Goal: Task Accomplishment & Management: Manage account settings

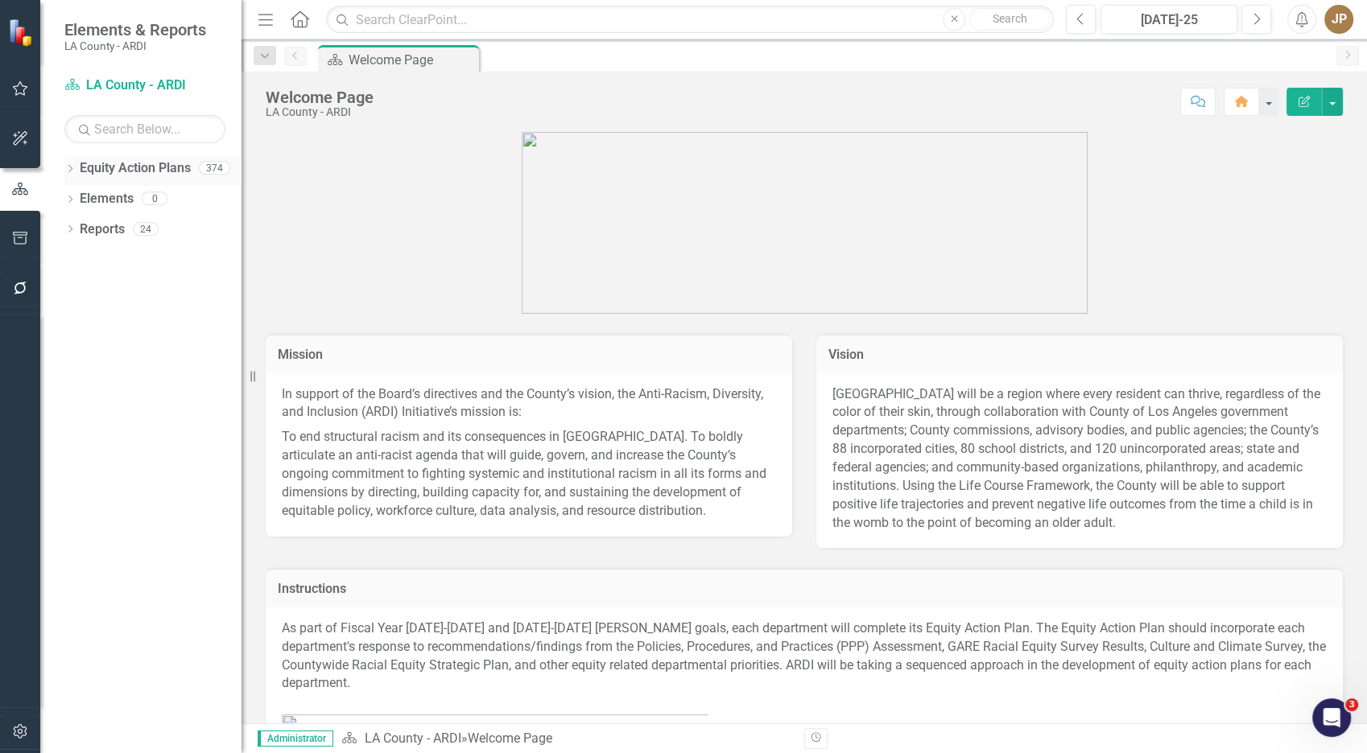
click at [72, 164] on div "Dropdown" at bounding box center [69, 170] width 11 height 14
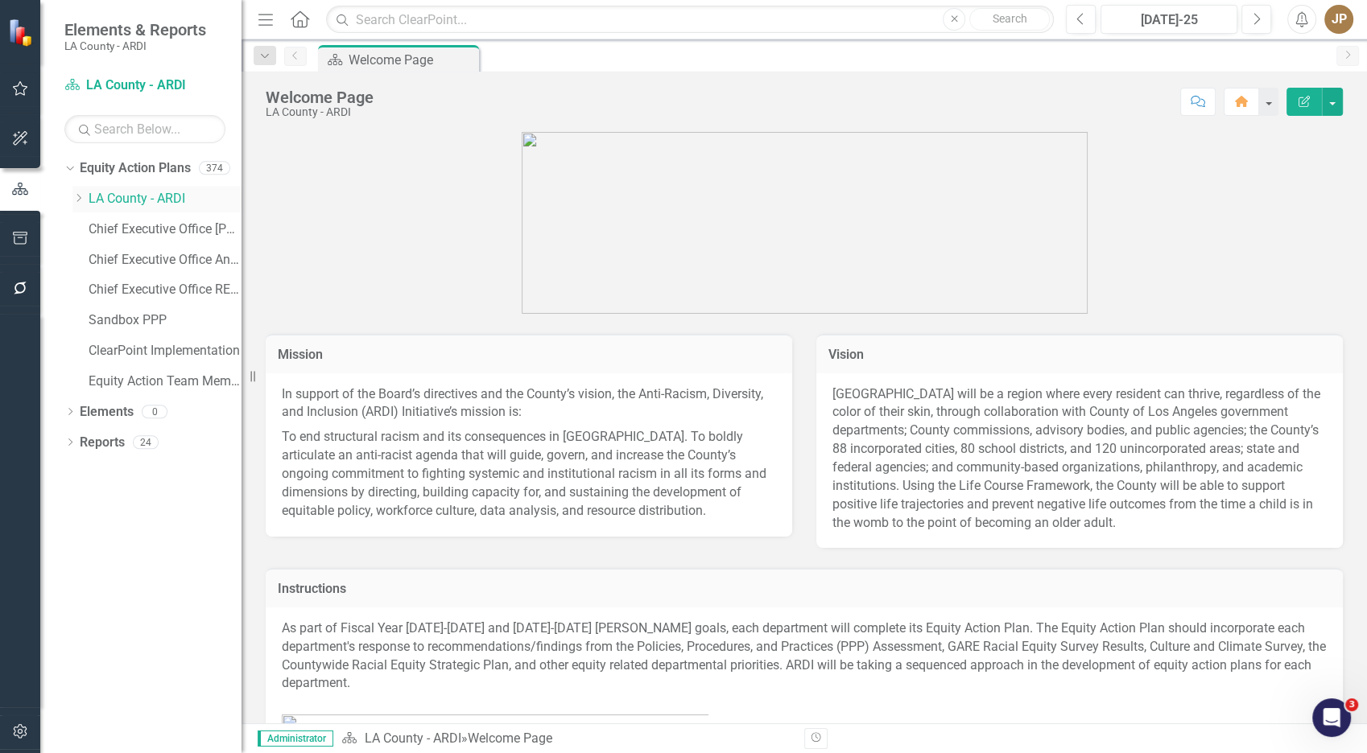
click at [80, 204] on div "Dropdown" at bounding box center [78, 199] width 12 height 14
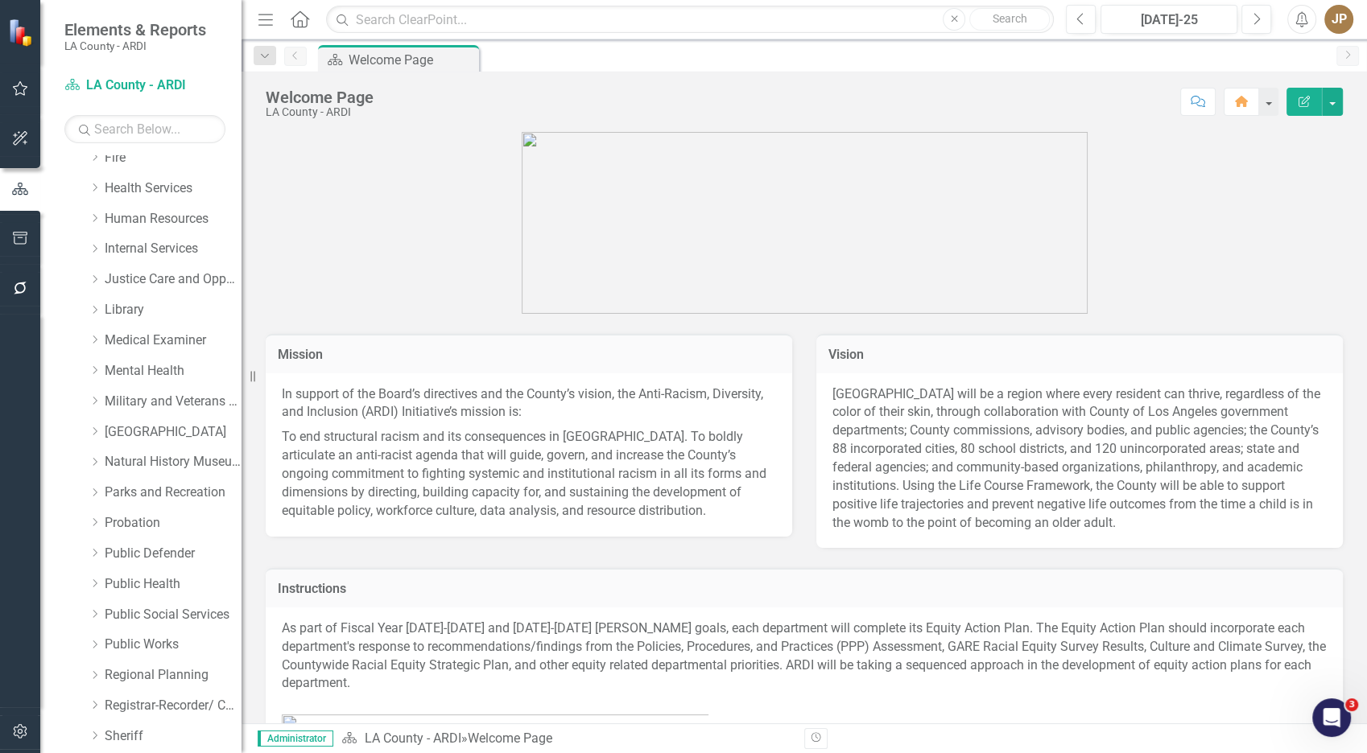
scroll to position [803, 0]
click at [140, 546] on link "Public Defender" at bounding box center [173, 553] width 137 height 19
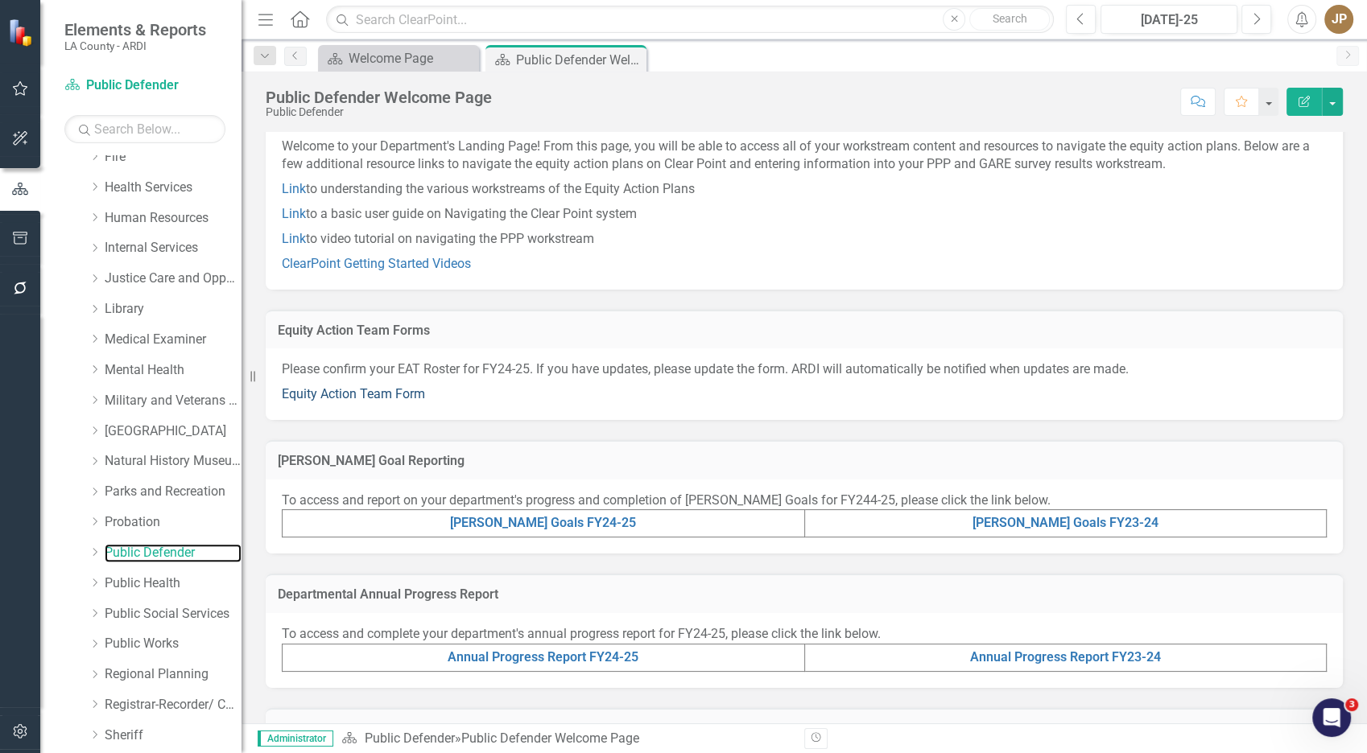
scroll to position [47, 0]
click at [412, 387] on link "Equity Action Team Form" at bounding box center [353, 392] width 143 height 15
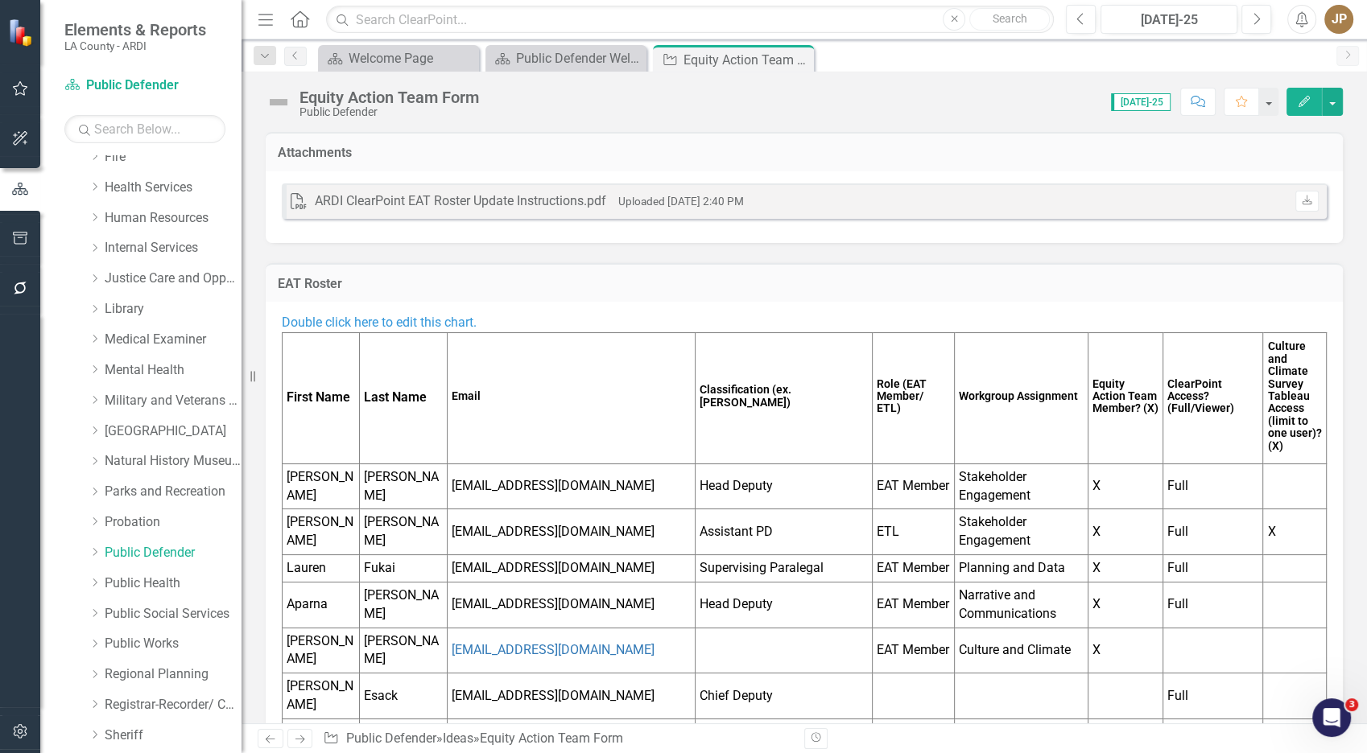
scroll to position [236, 0]
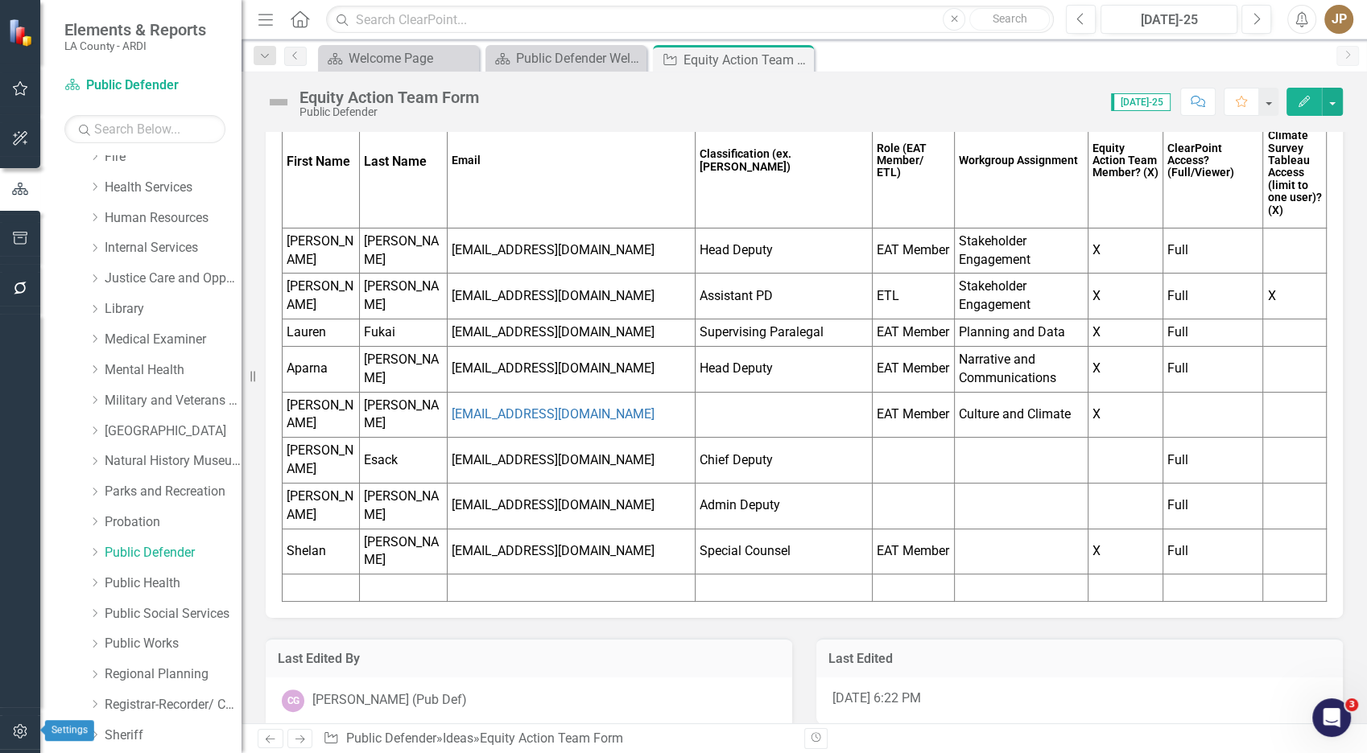
click at [34, 653] on button "button" at bounding box center [20, 732] width 36 height 34
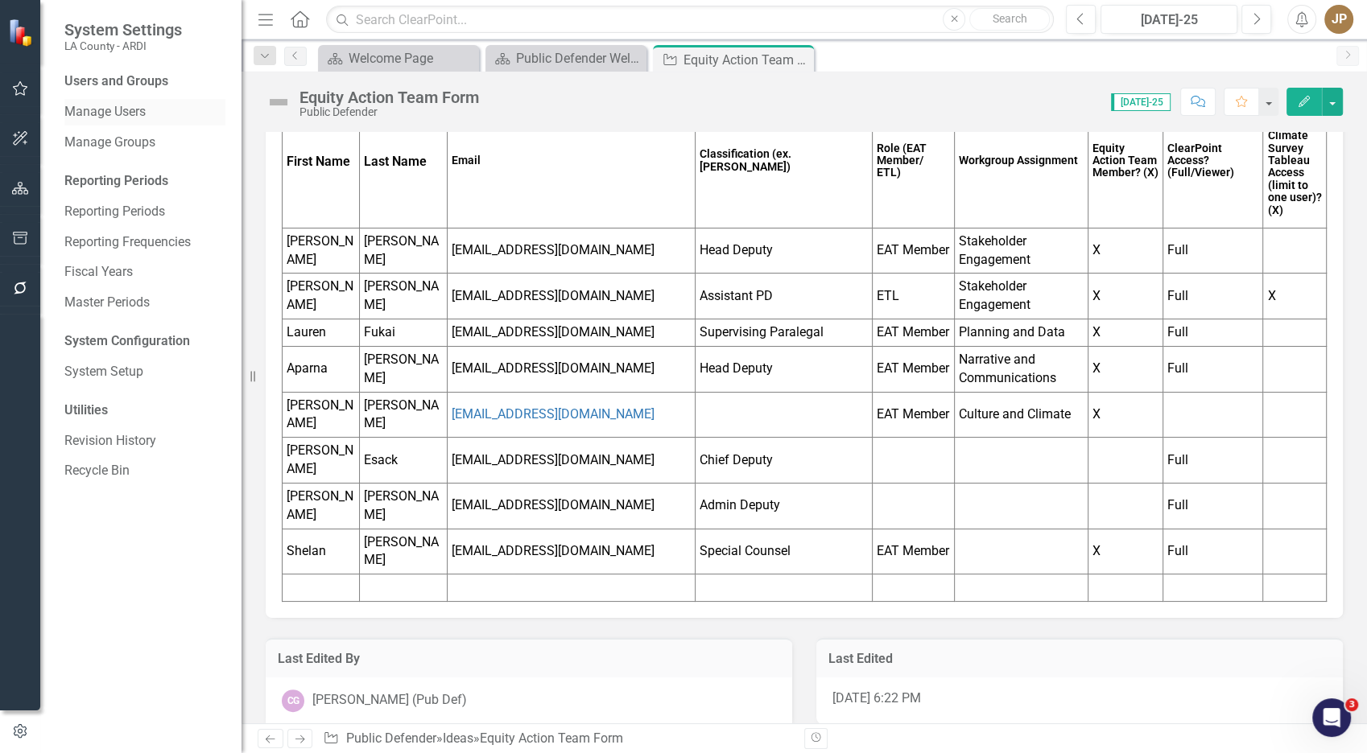
click at [140, 115] on link "Manage Users" at bounding box center [144, 112] width 161 height 19
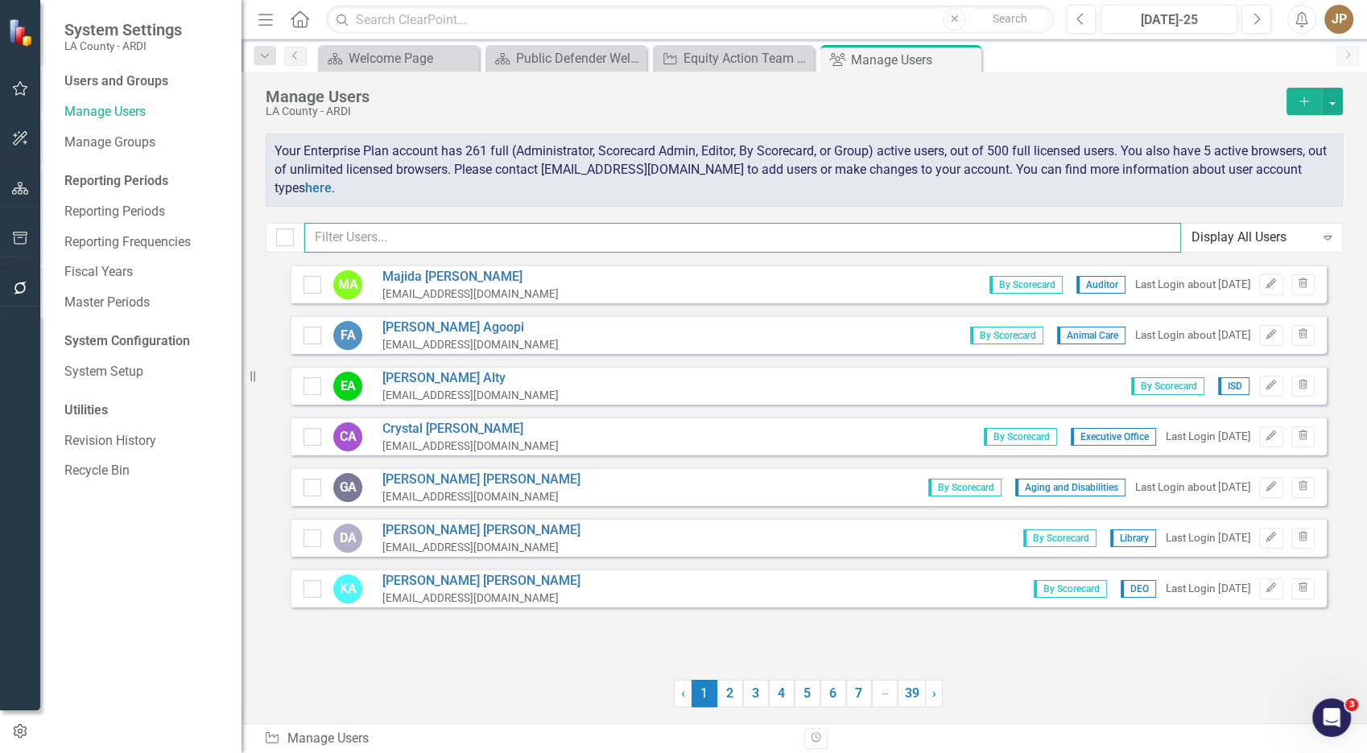
click at [467, 231] on input "text" at bounding box center [742, 238] width 876 height 30
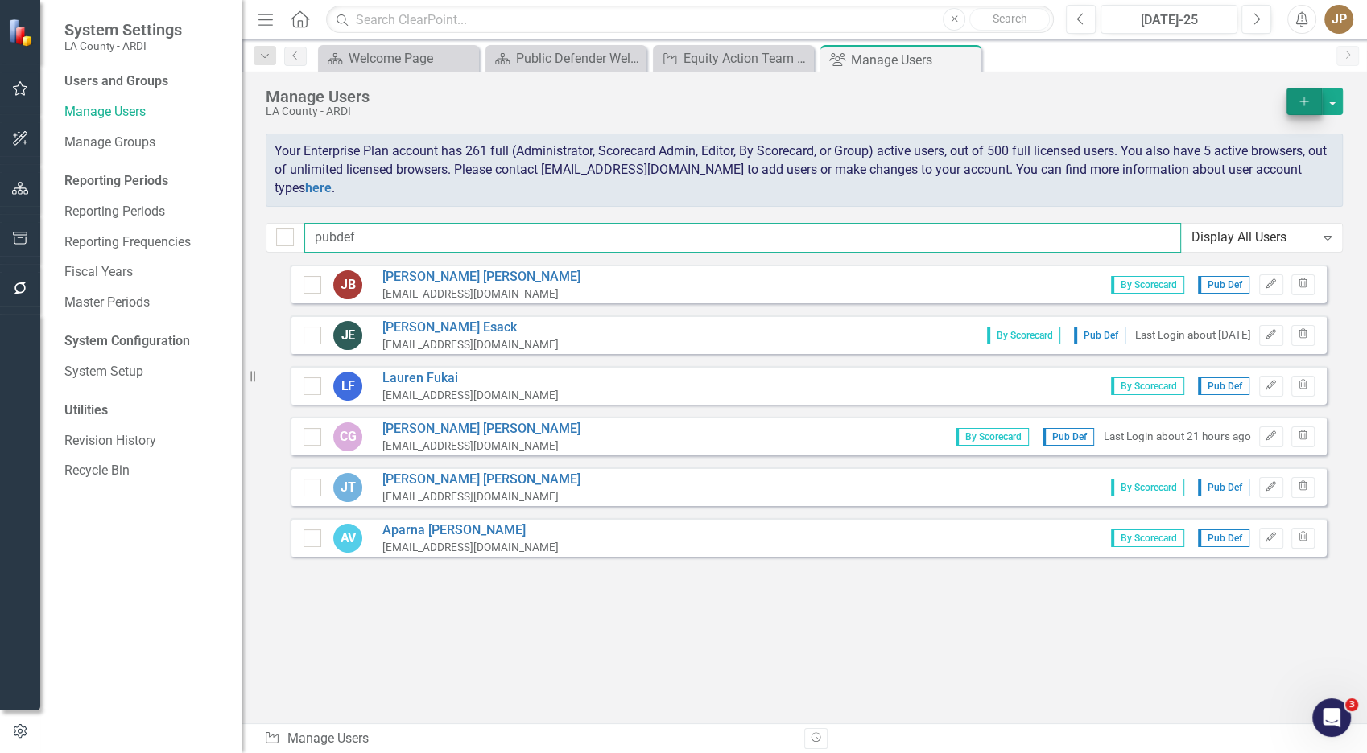
type input "pubdef"
click at [1229, 100] on icon "Add" at bounding box center [1303, 101] width 14 height 11
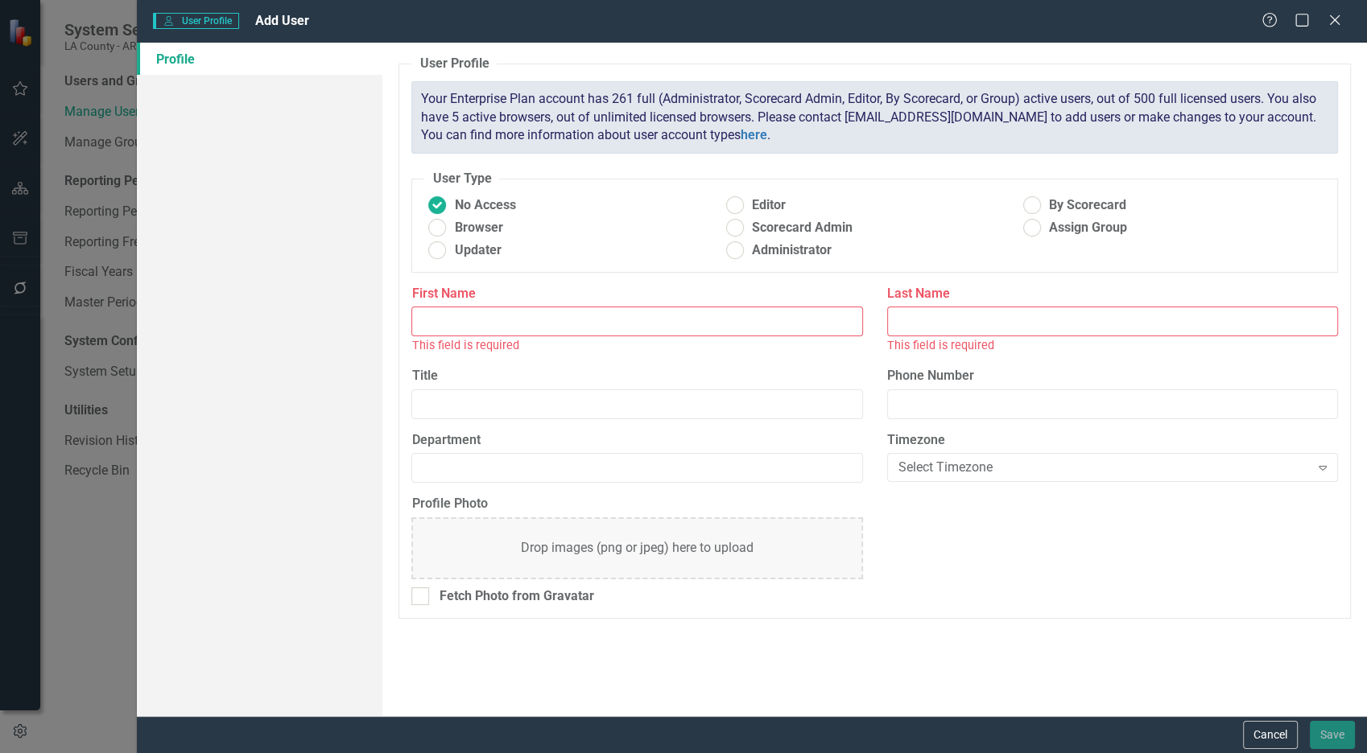
click at [472, 314] on input "First Name" at bounding box center [636, 322] width 451 height 30
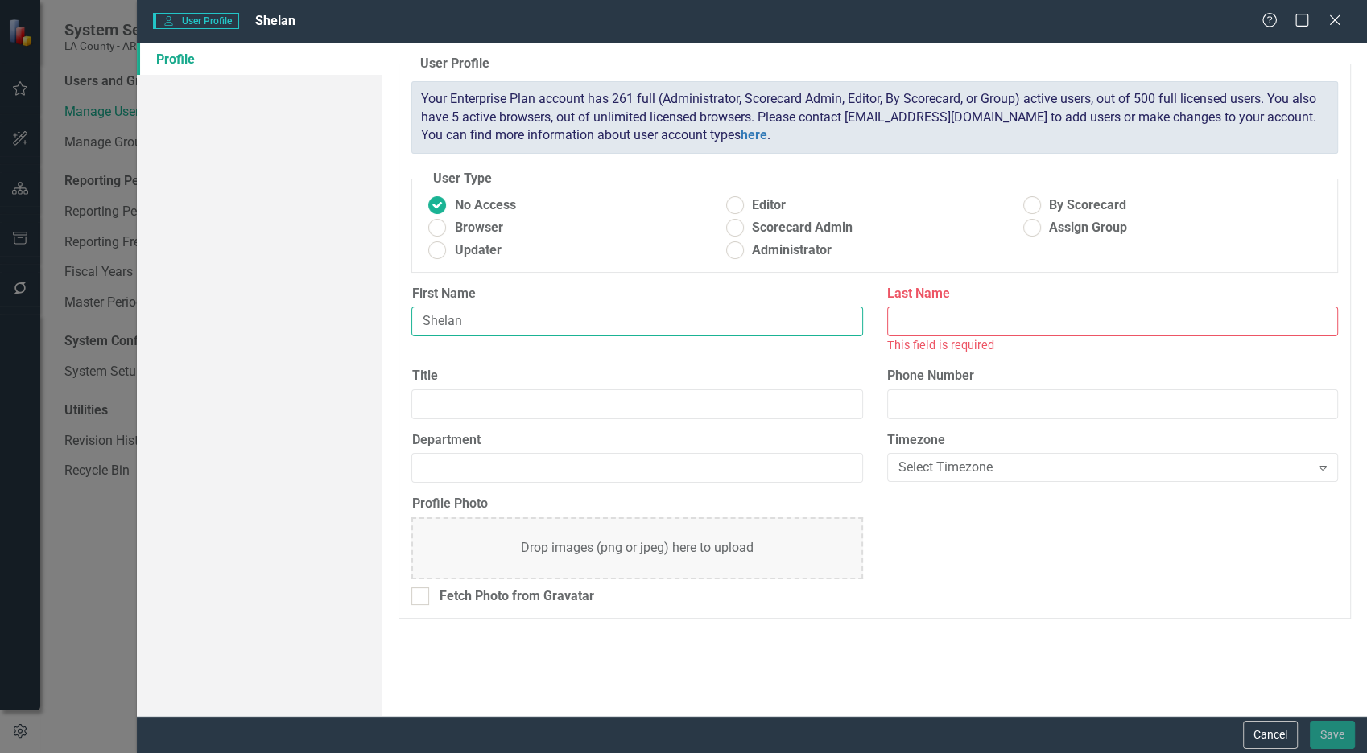
type input "Shelan"
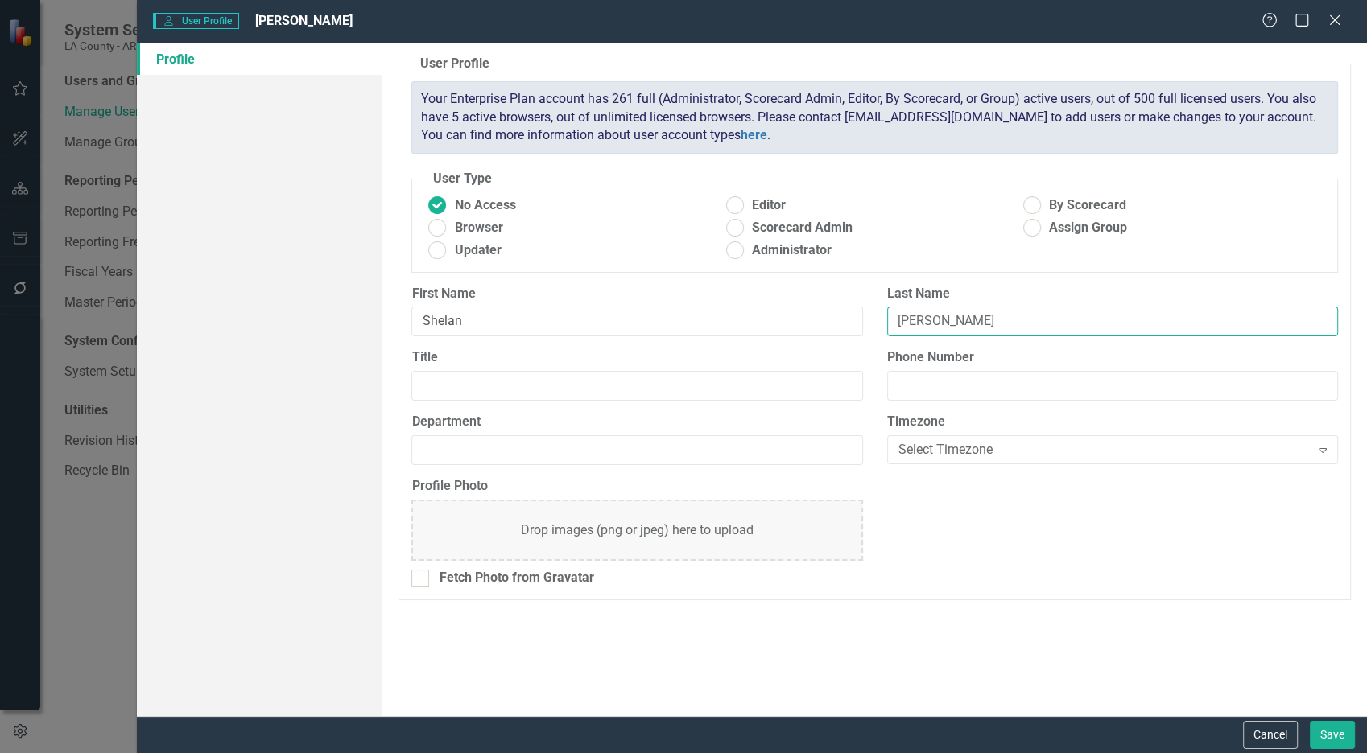
type input "[PERSON_NAME]"
click at [1041, 213] on ins at bounding box center [1031, 205] width 25 height 25
click at [1041, 213] on input "By Scorecard" at bounding box center [1031, 205] width 25 height 25
radio input "true"
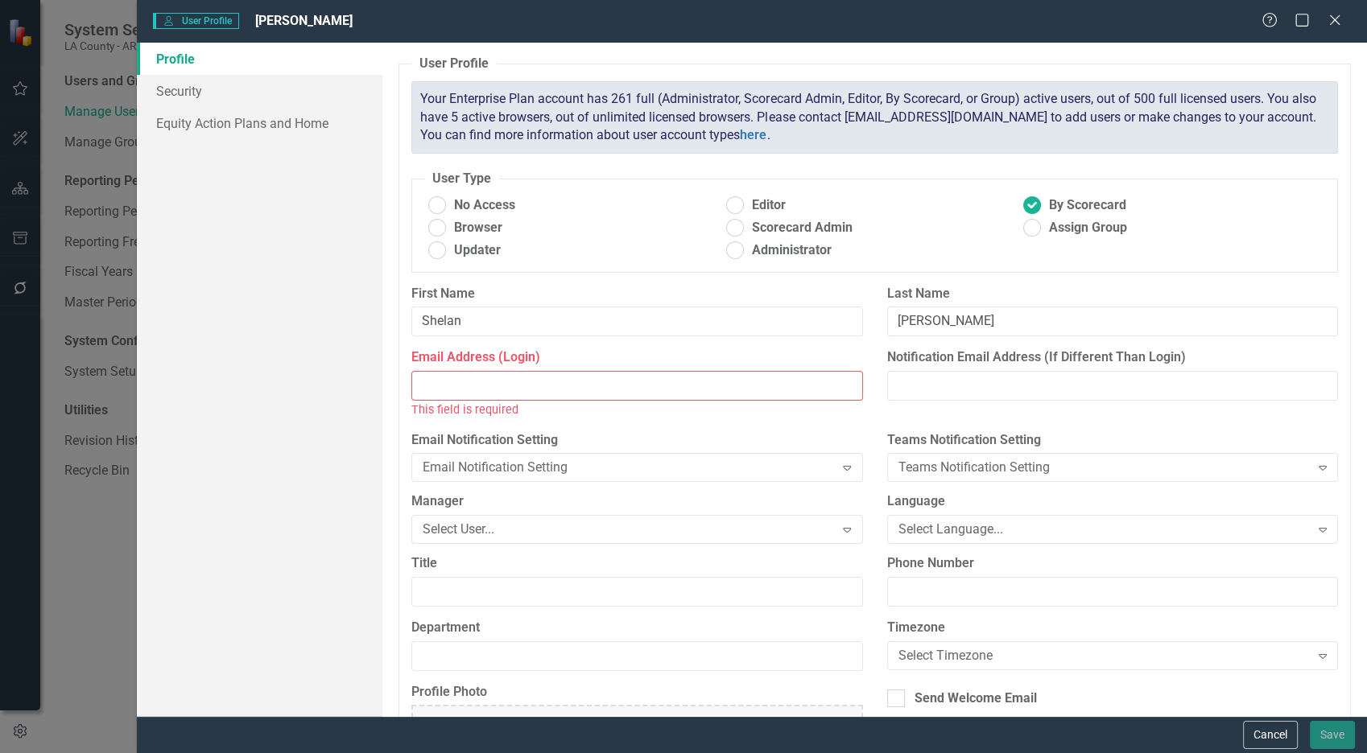
click at [657, 378] on input "Email Address (Login)" at bounding box center [636, 386] width 451 height 30
paste input "[EMAIL_ADDRESS][DOMAIN_NAME]"
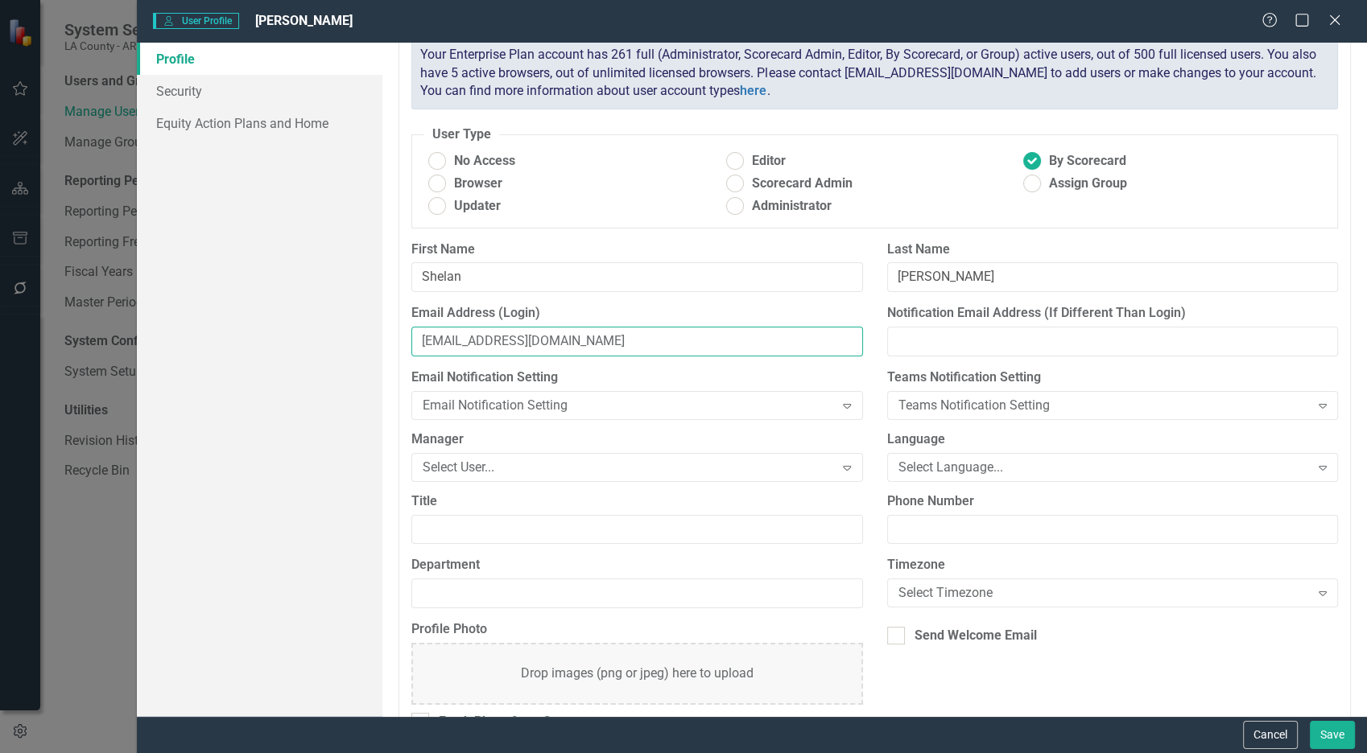
scroll to position [83, 0]
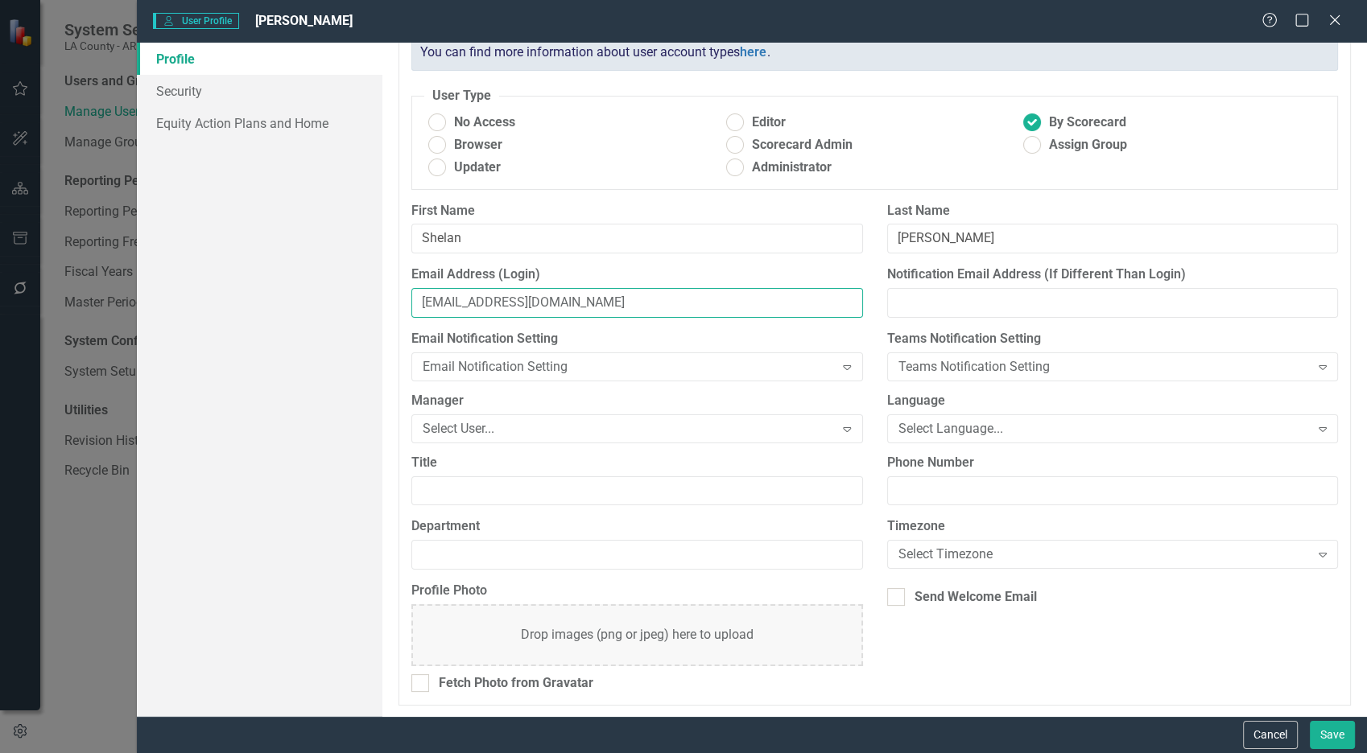
type input "[EMAIL_ADDRESS][DOMAIN_NAME]"
click at [515, 557] on input "Department" at bounding box center [636, 555] width 451 height 30
type input "Pub Def"
click at [282, 126] on link "Equity Action Plans and Home" at bounding box center [260, 123] width 246 height 32
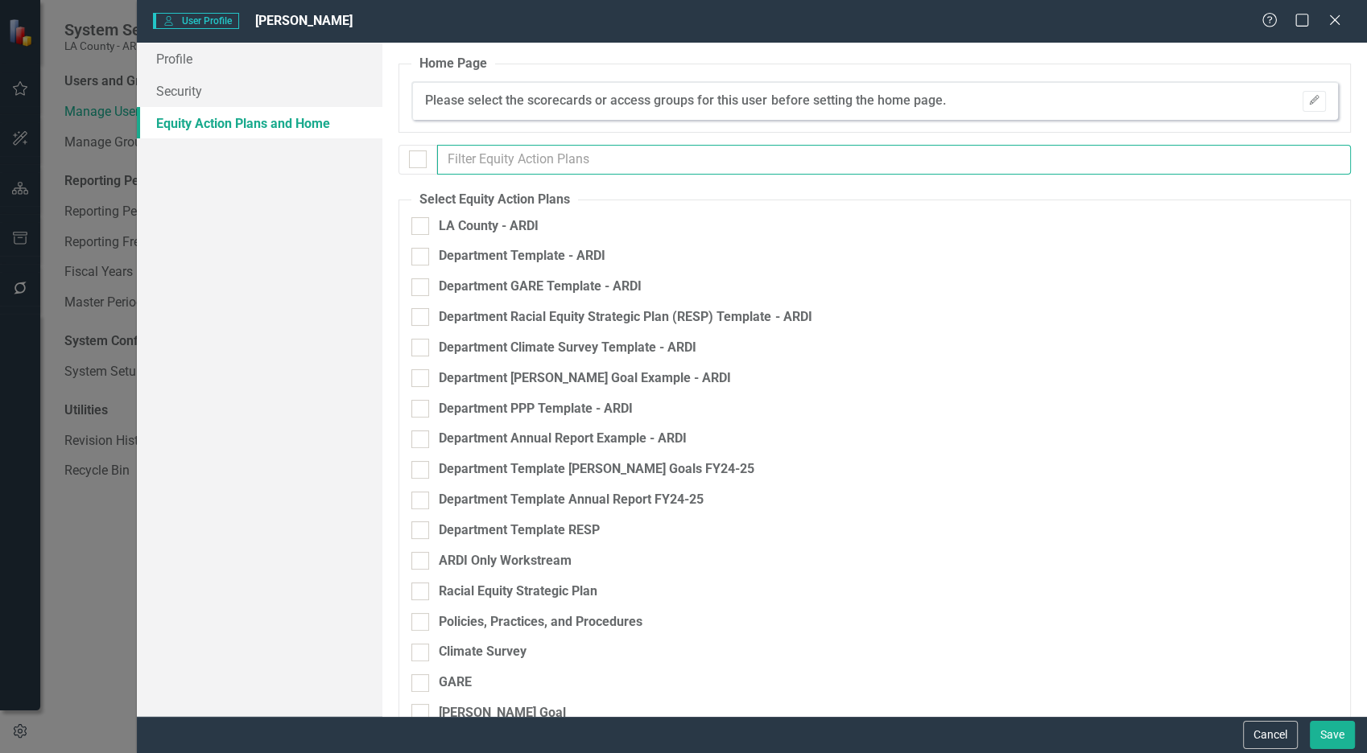
click at [526, 163] on input "text" at bounding box center [893, 160] width 913 height 30
checkbox input "false"
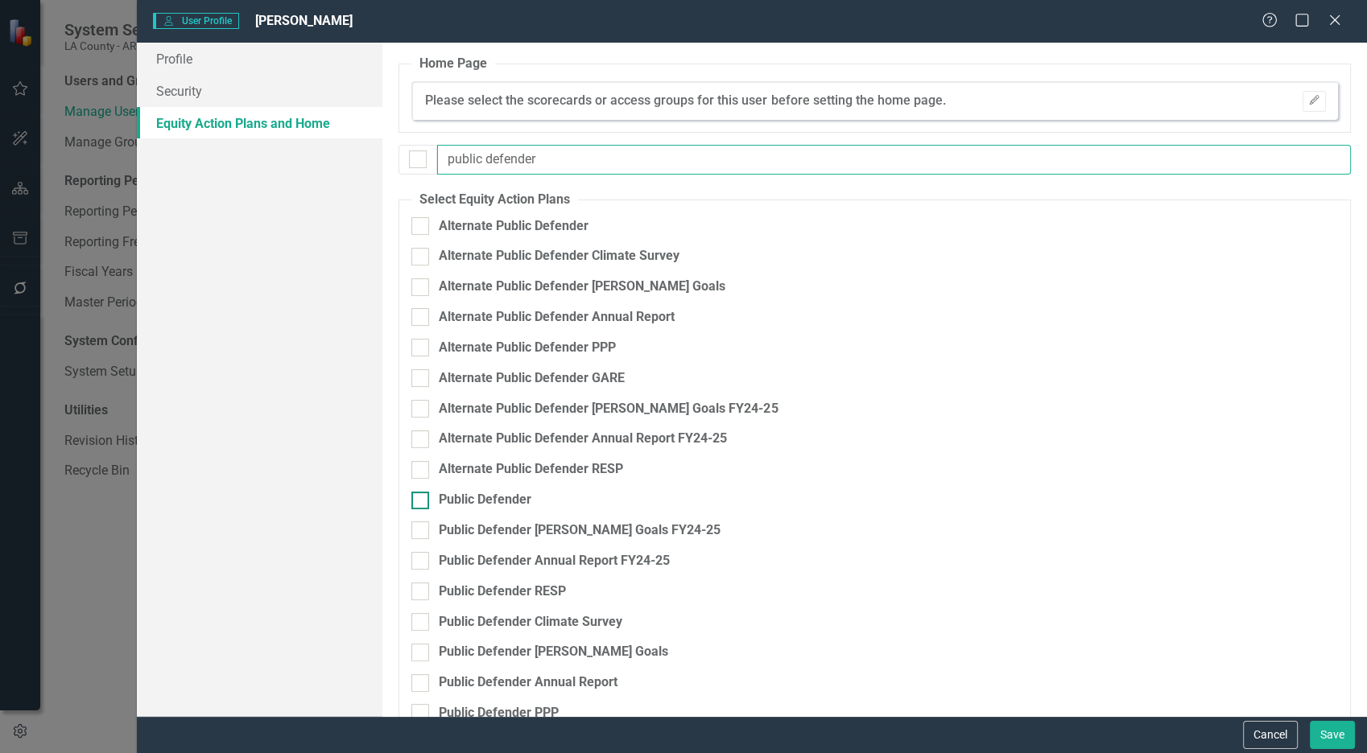
type input "public defender"
click at [475, 500] on div "Public Defender" at bounding box center [485, 500] width 93 height 19
click at [422, 500] on input "Public Defender" at bounding box center [416, 497] width 10 height 10
checkbox input "true"
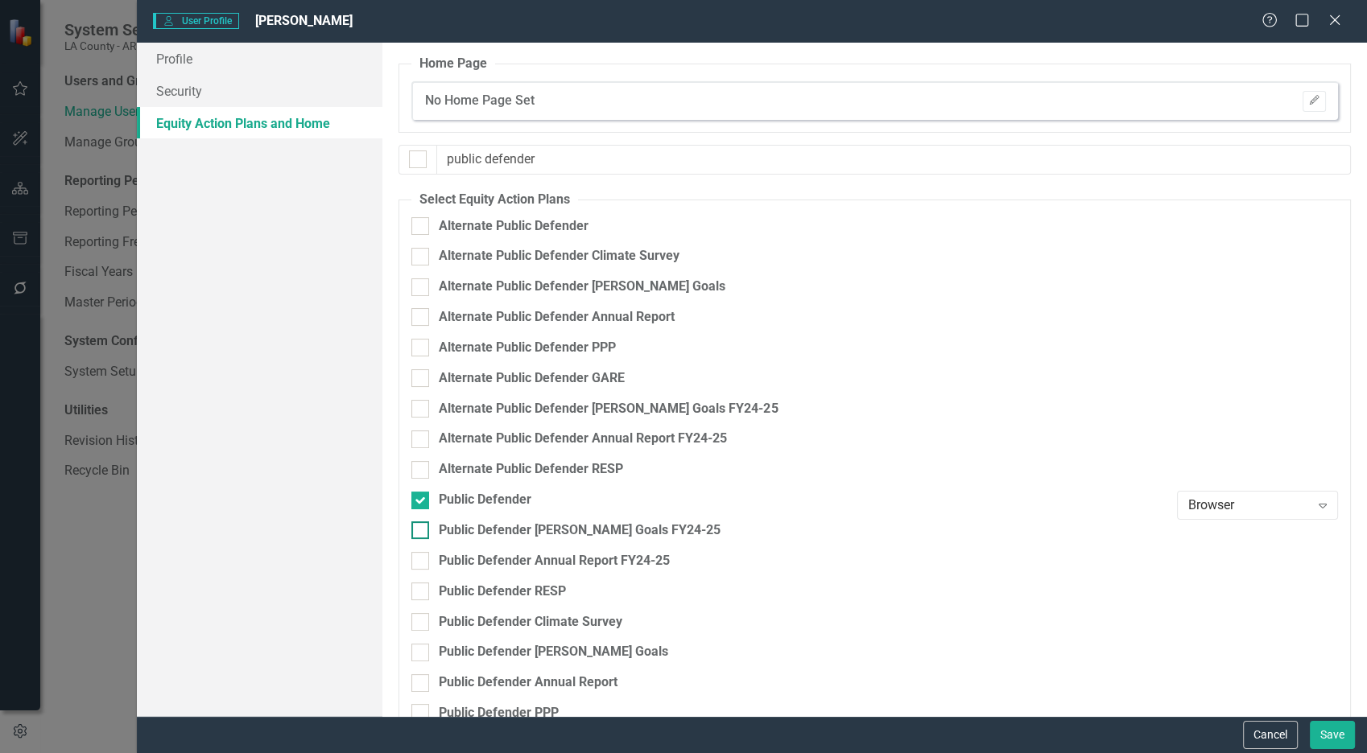
click at [473, 535] on div "Public Defender [PERSON_NAME] Goals FY24-25" at bounding box center [580, 530] width 282 height 19
click at [422, 532] on input "Public Defender [PERSON_NAME] Goals FY24-25" at bounding box center [416, 526] width 10 height 10
checkbox input "true"
click at [476, 558] on div "Public Defender Annual Report FY24-25" at bounding box center [554, 561] width 231 height 19
click at [422, 558] on input "Public Defender Annual Report FY24-25" at bounding box center [416, 557] width 10 height 10
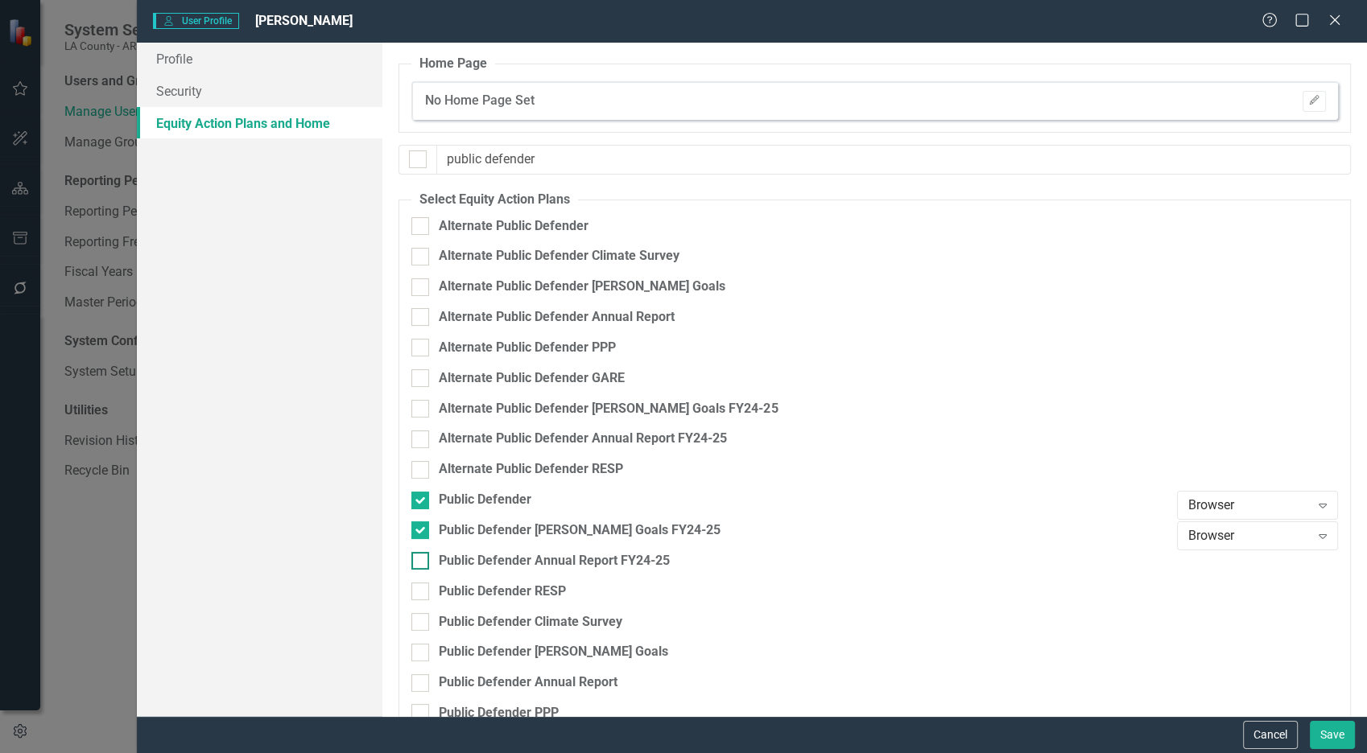
checkbox input "true"
click at [474, 589] on div "Public Defender RESP" at bounding box center [502, 592] width 127 height 19
click at [422, 589] on input "Public Defender RESP" at bounding box center [416, 588] width 10 height 10
checkbox input "true"
click at [469, 634] on div "Public Defender Climate Survey" at bounding box center [789, 628] width 757 height 31
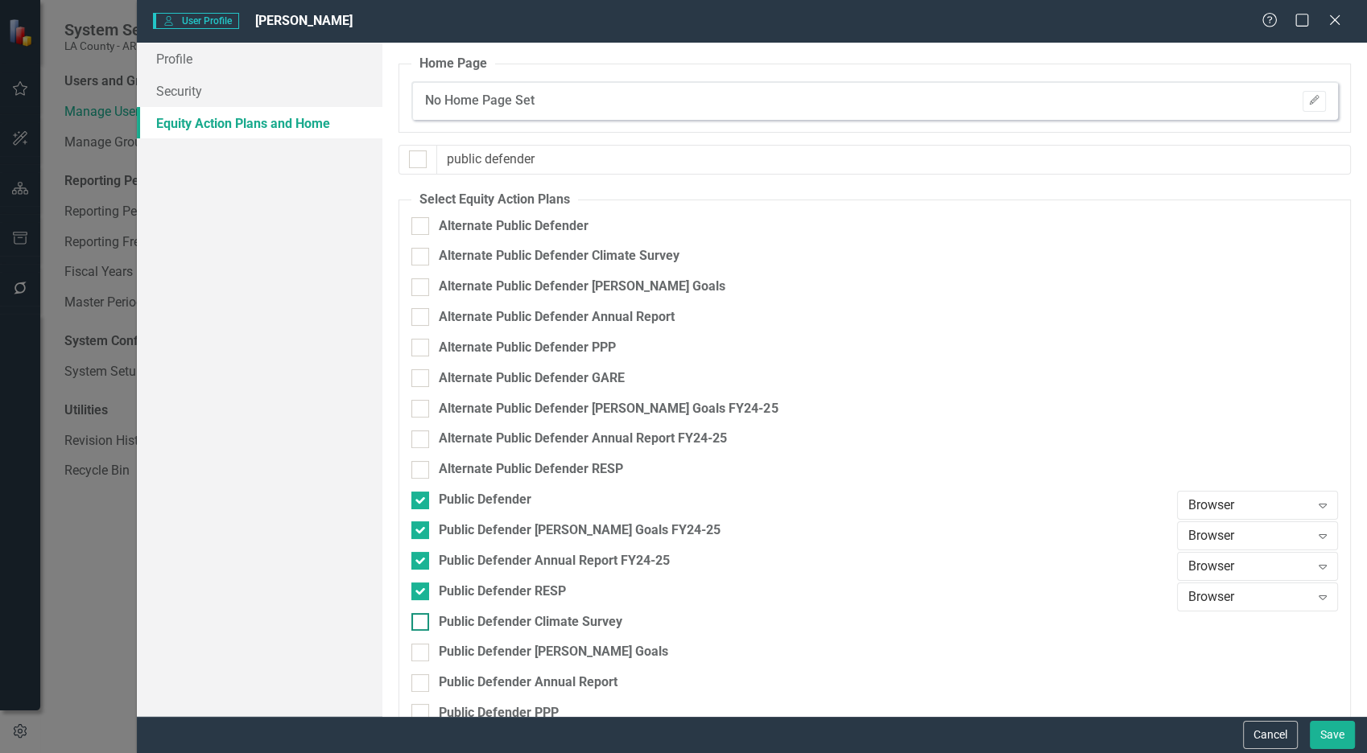
click at [471, 629] on div "Public Defender Climate Survey" at bounding box center [530, 622] width 183 height 19
click at [422, 624] on input "Public Defender Climate Survey" at bounding box center [416, 618] width 10 height 10
checkbox input "true"
click at [464, 649] on div "Public Defender [PERSON_NAME] Goals" at bounding box center [553, 652] width 229 height 19
click at [422, 649] on input "Public Defender [PERSON_NAME] Goals" at bounding box center [416, 649] width 10 height 10
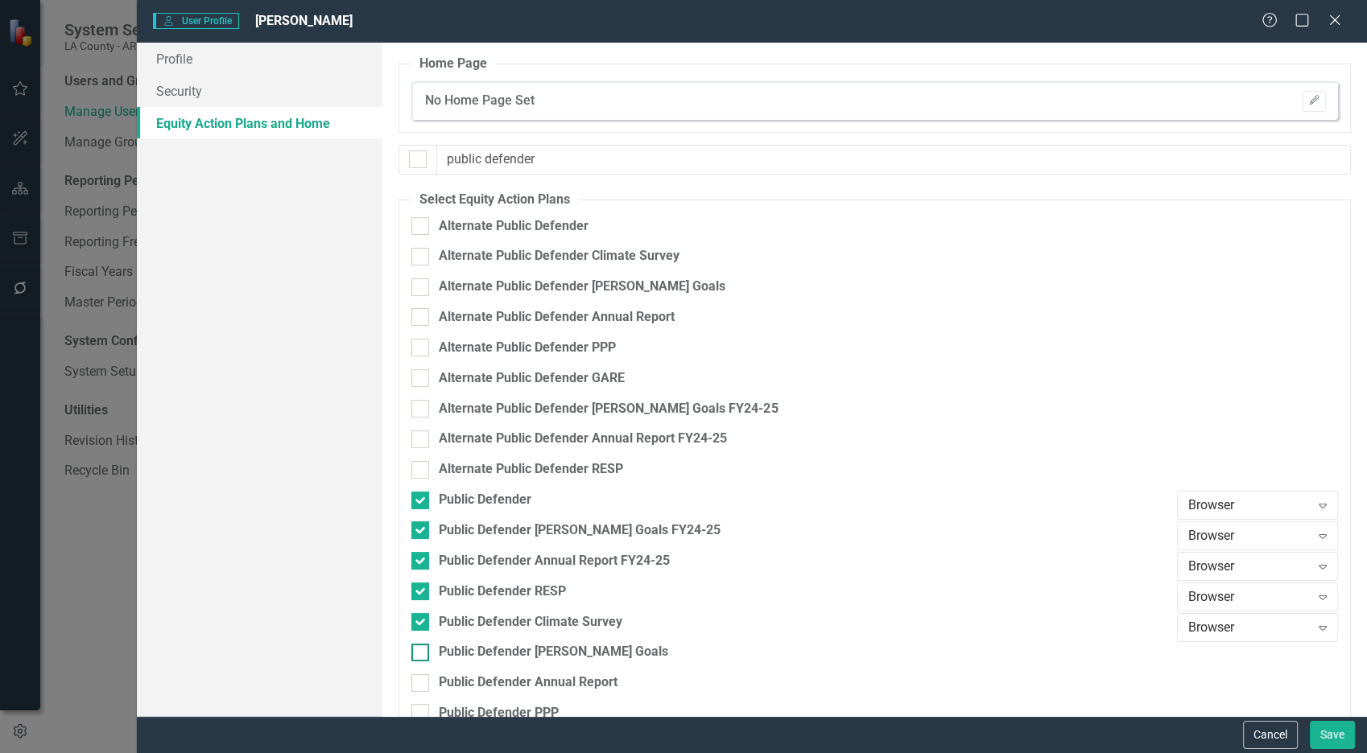
checkbox input "true"
click at [461, 653] on div "Public Defender Annual Report" at bounding box center [528, 683] width 179 height 19
click at [422, 653] on input "Public Defender Annual Report" at bounding box center [416, 679] width 10 height 10
checkbox input "true"
click at [457, 653] on div "Public Defender PPP" at bounding box center [499, 713] width 120 height 19
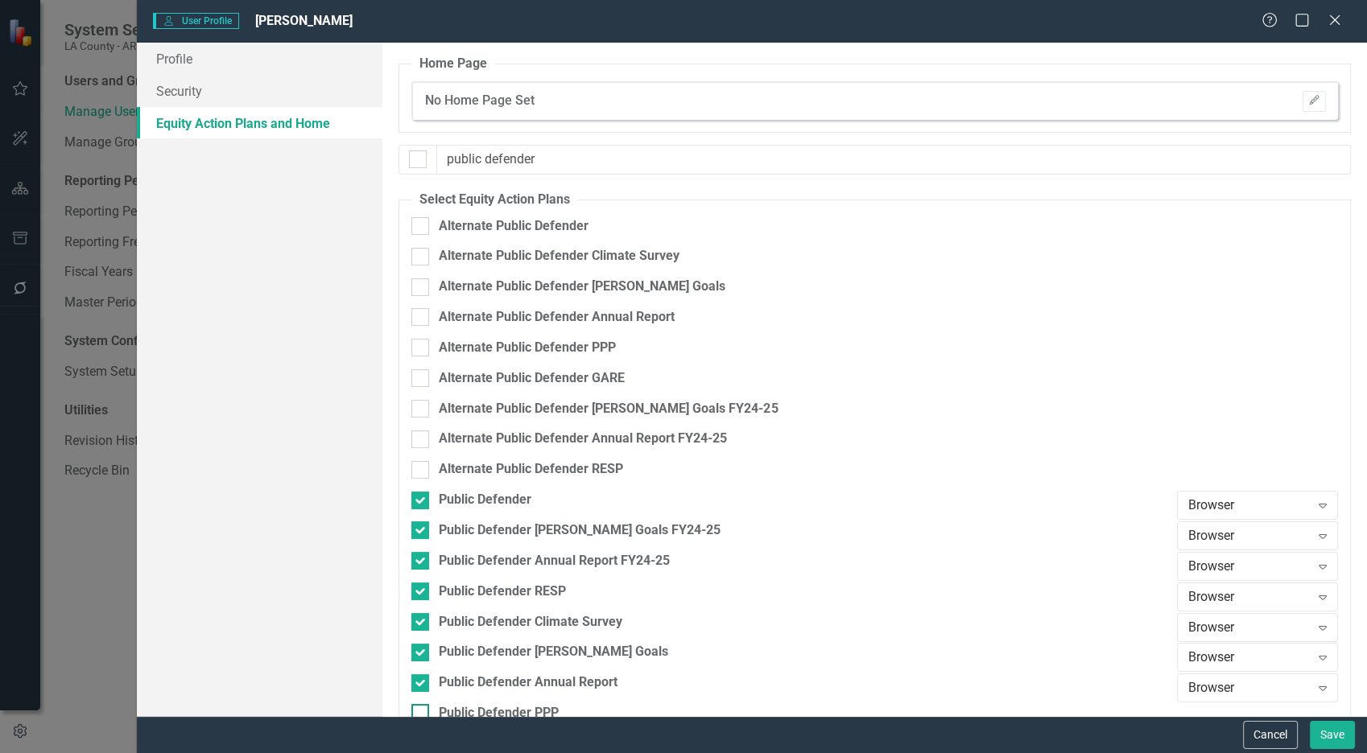
click at [422, 653] on input "Public Defender PPP" at bounding box center [416, 709] width 10 height 10
checkbox input "true"
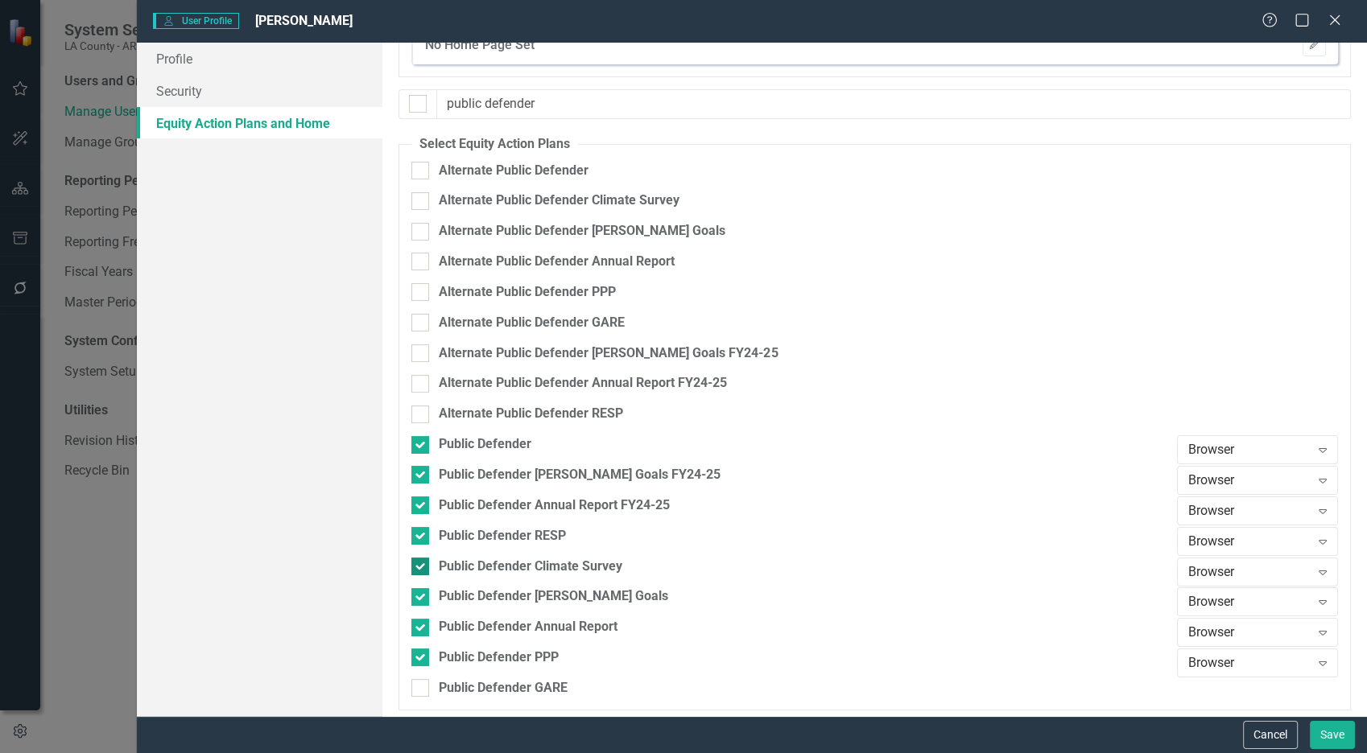
scroll to position [61, 0]
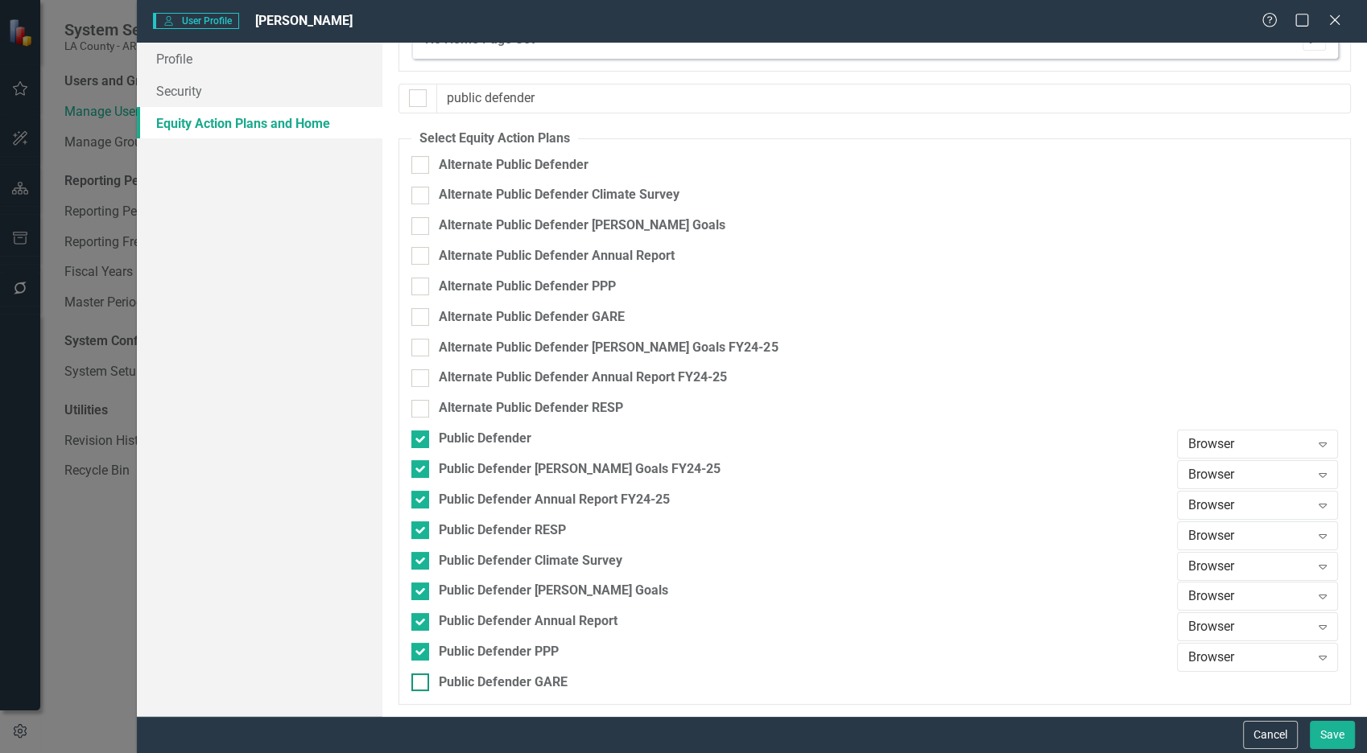
click at [472, 653] on div "Public Defender GARE" at bounding box center [503, 683] width 129 height 19
click at [422, 653] on input "Public Defender GARE" at bounding box center [416, 679] width 10 height 10
checkbox input "true"
click at [1229, 443] on div "Browser" at bounding box center [1249, 444] width 122 height 19
type input "ed"
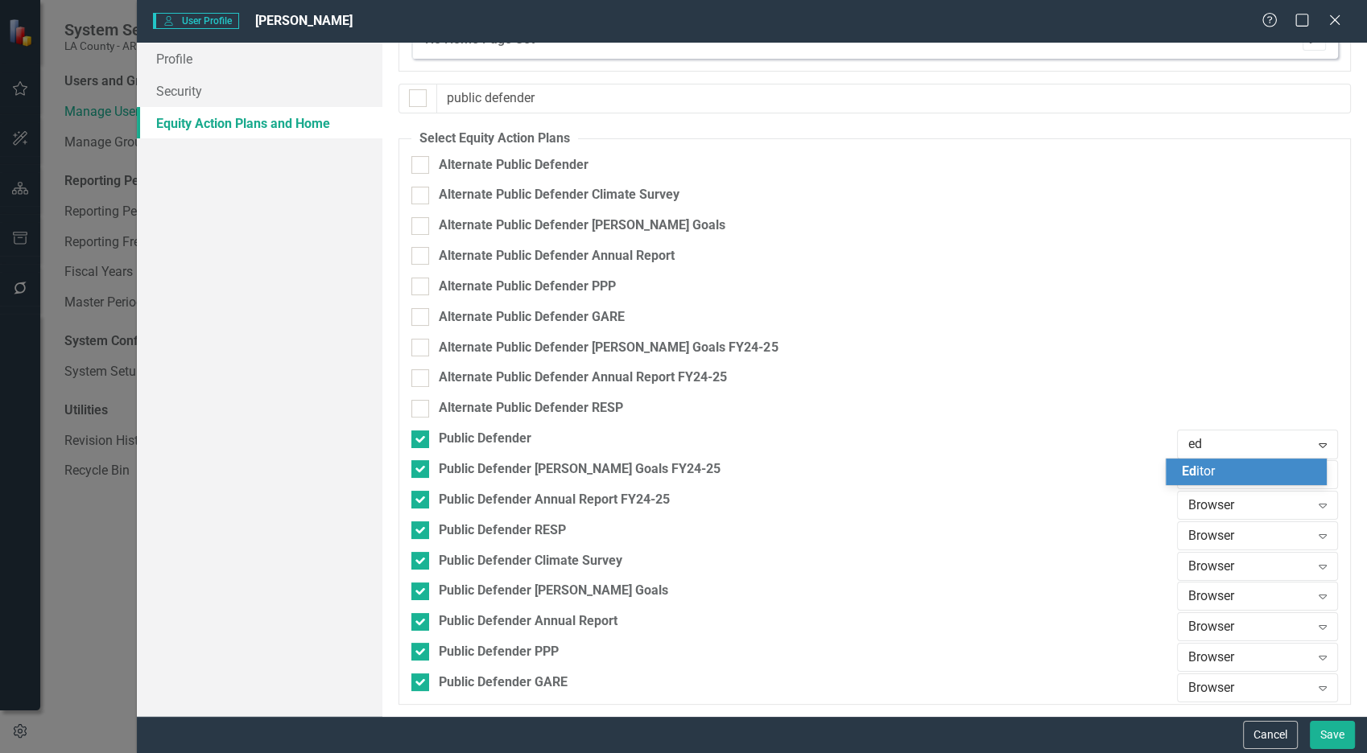
click at [1229, 472] on div "[PERSON_NAME]" at bounding box center [1248, 472] width 135 height 19
click at [1229, 472] on div "Browser" at bounding box center [1249, 475] width 122 height 19
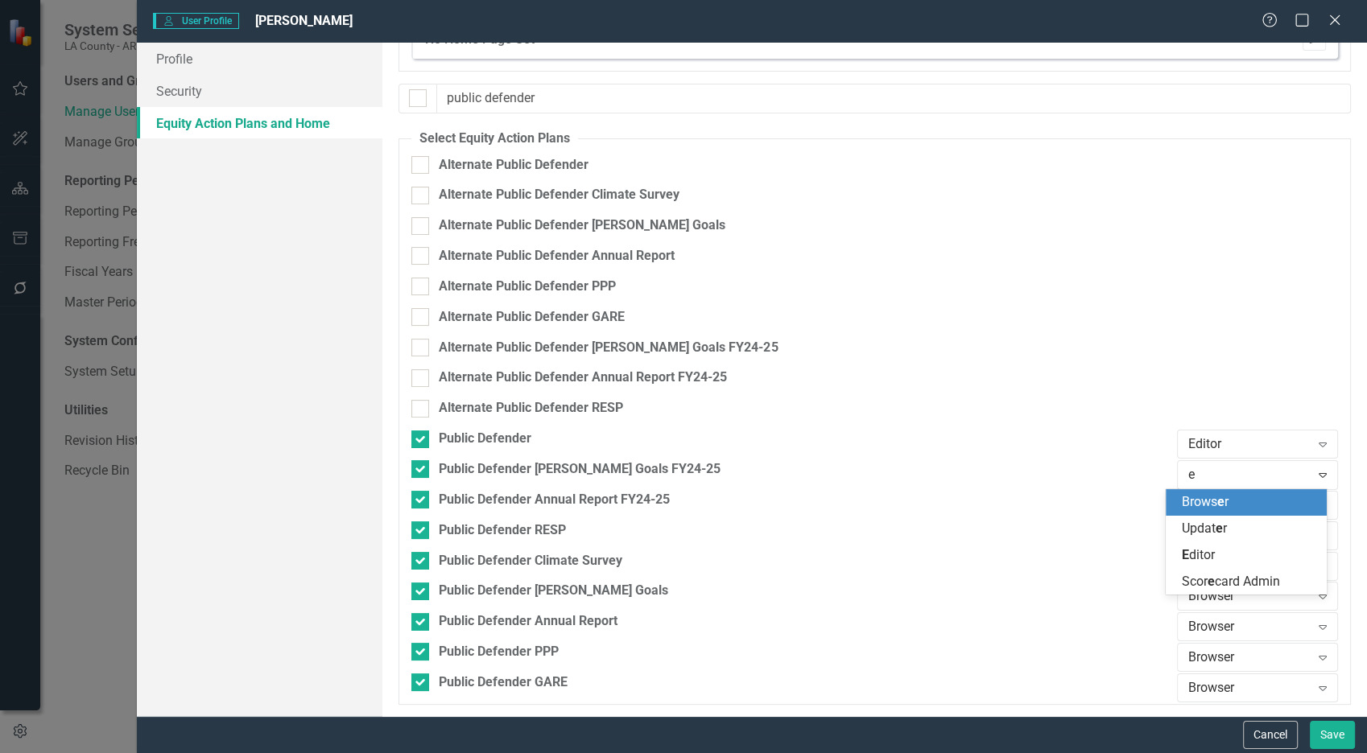
type input "ed"
click at [1212, 509] on span "[PERSON_NAME]" at bounding box center [1197, 501] width 33 height 15
click at [1212, 509] on div "Browser" at bounding box center [1249, 505] width 122 height 19
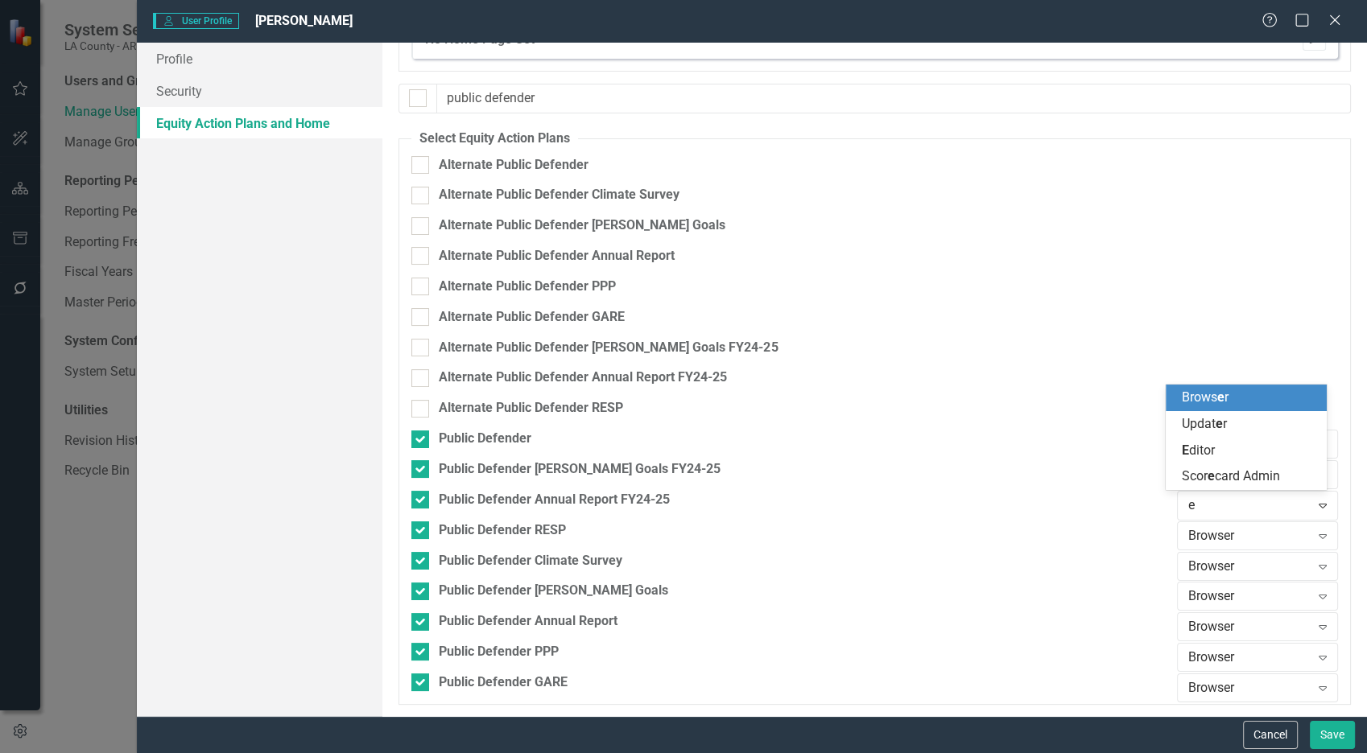
type input "ed"
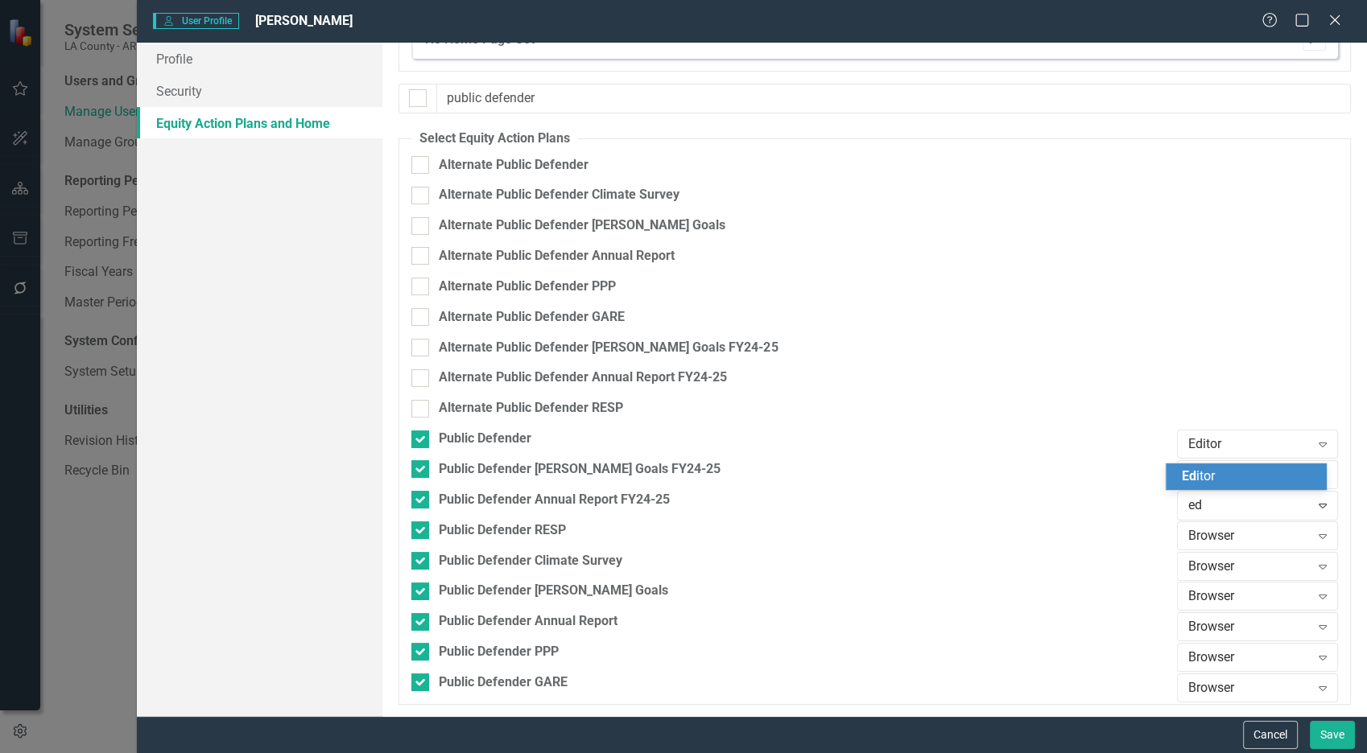
click at [1218, 486] on div "[PERSON_NAME]" at bounding box center [1248, 477] width 135 height 19
click at [1214, 522] on div "Browser Expand" at bounding box center [1257, 535] width 161 height 29
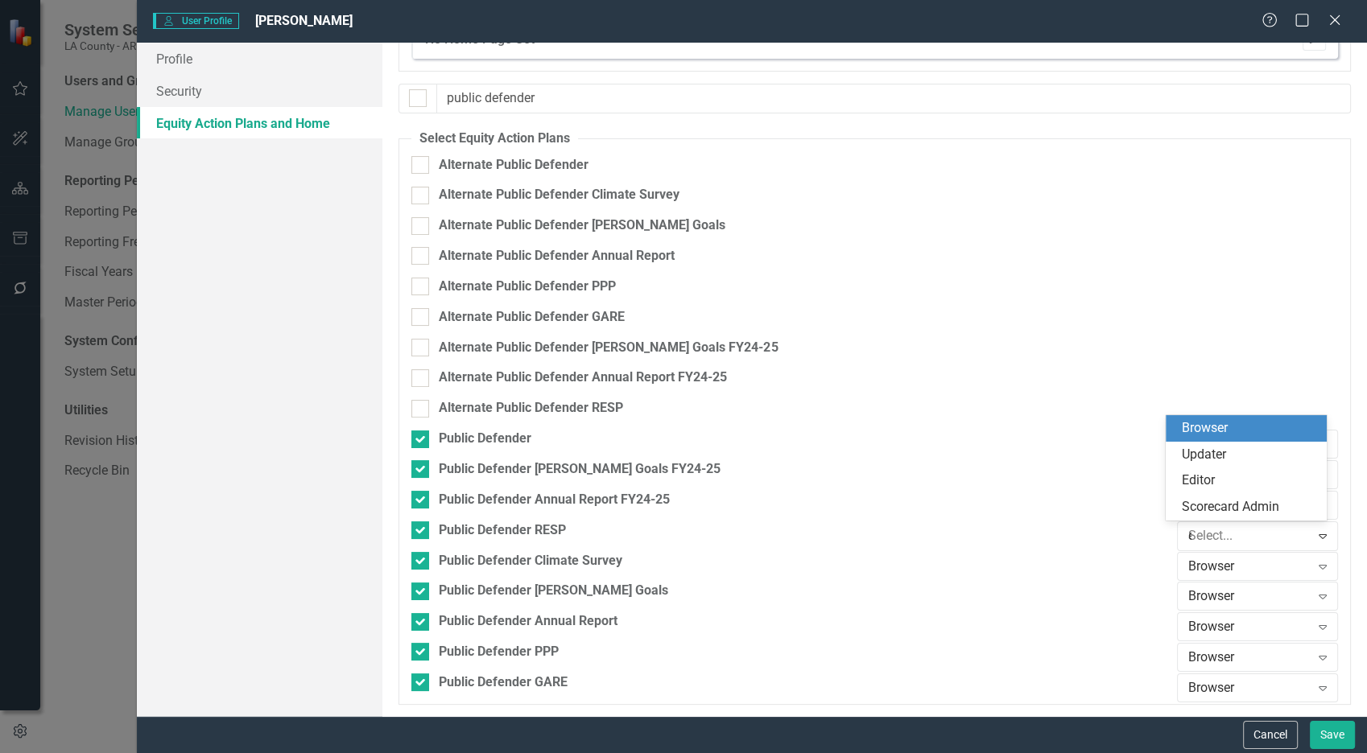
type input "ed"
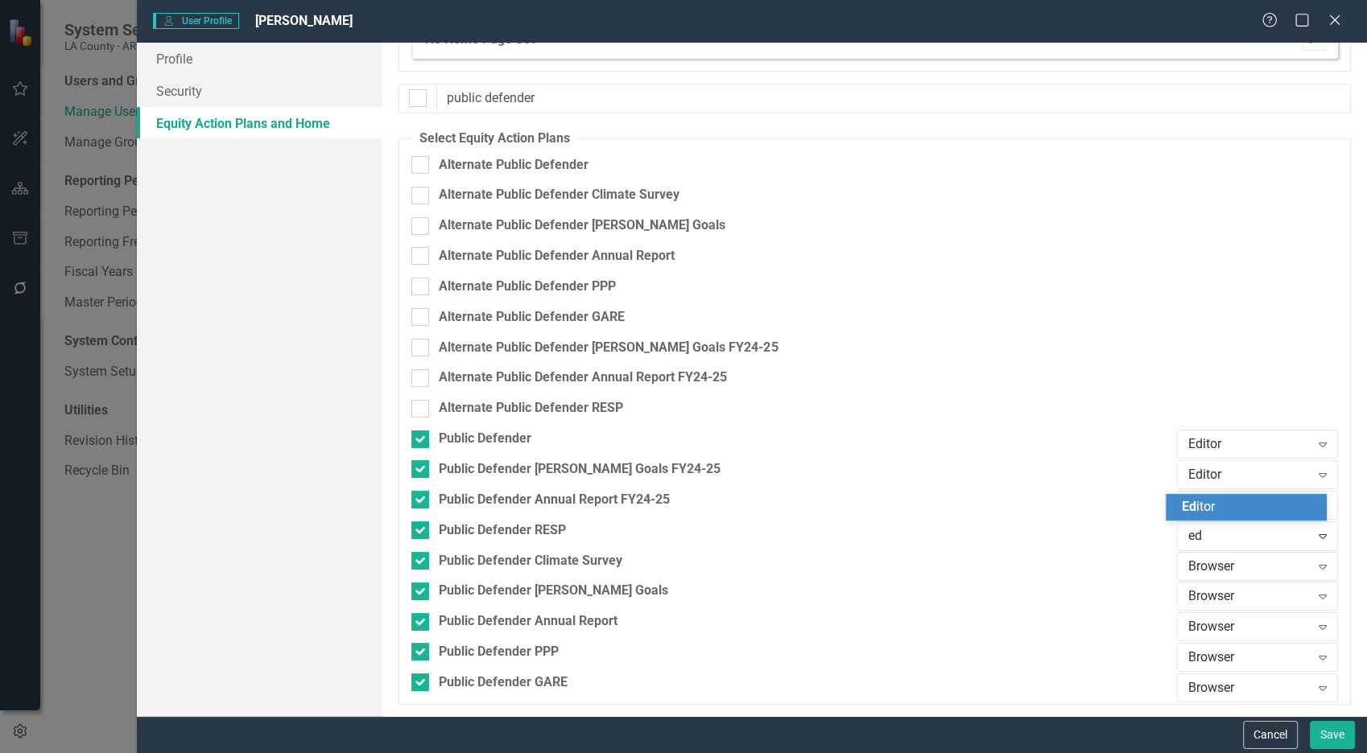
click at [1216, 509] on div "[PERSON_NAME]" at bounding box center [1248, 507] width 135 height 19
click at [1204, 559] on div "Browser" at bounding box center [1249, 566] width 122 height 19
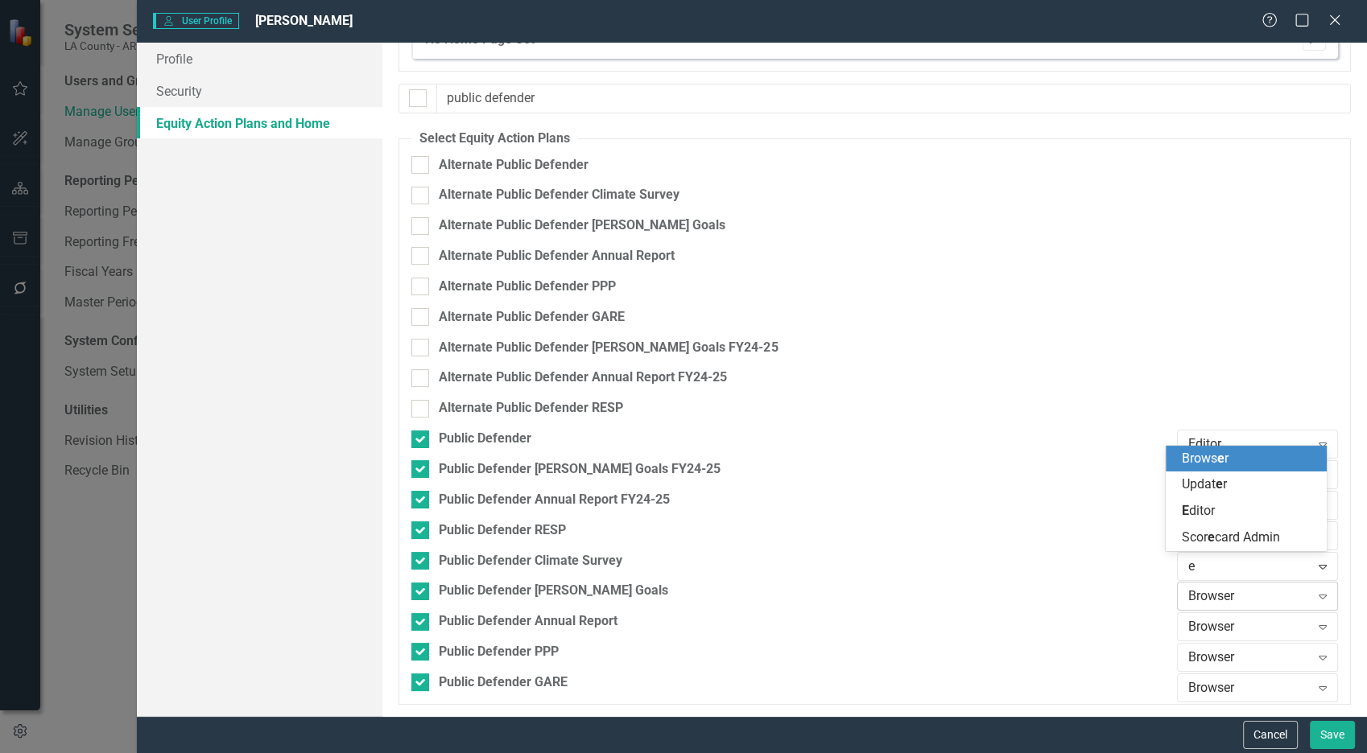
type input "ed"
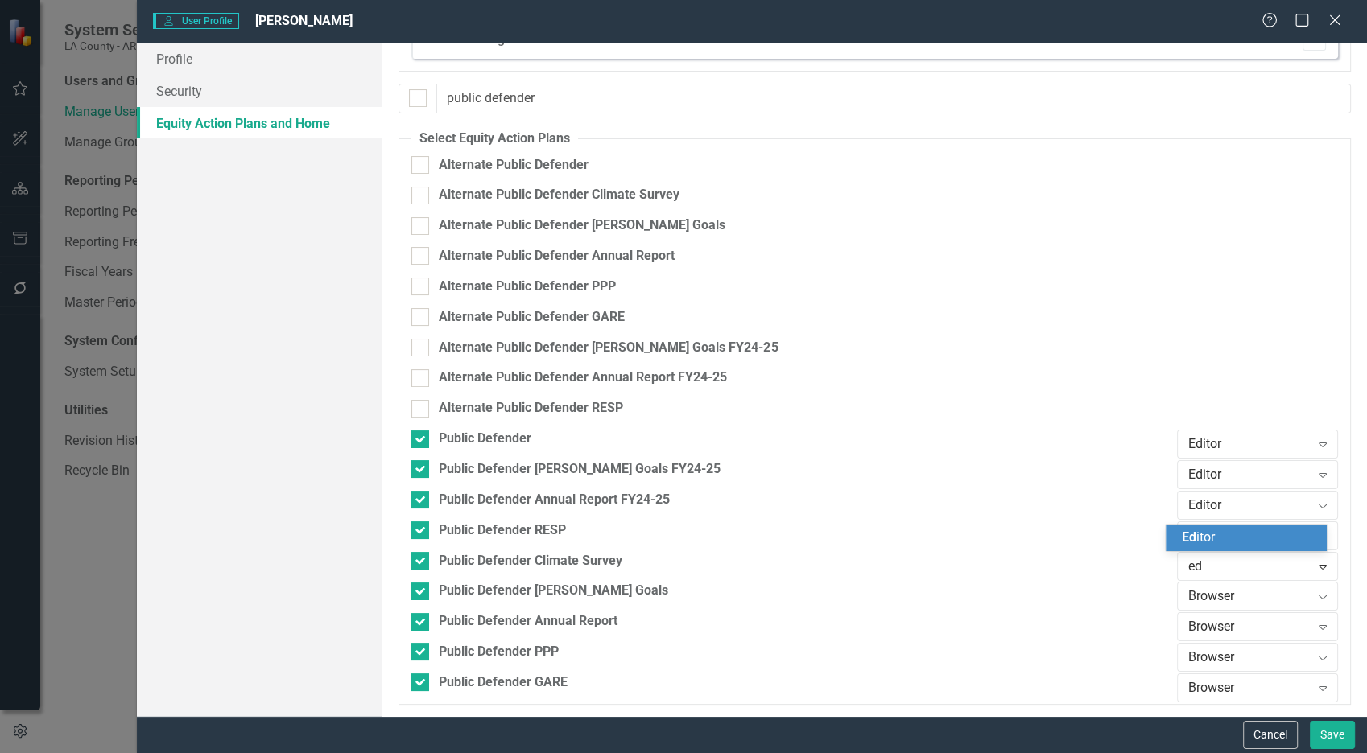
click at [1217, 530] on div "[PERSON_NAME]" at bounding box center [1248, 538] width 135 height 19
click at [1204, 596] on div "Browser" at bounding box center [1249, 596] width 122 height 19
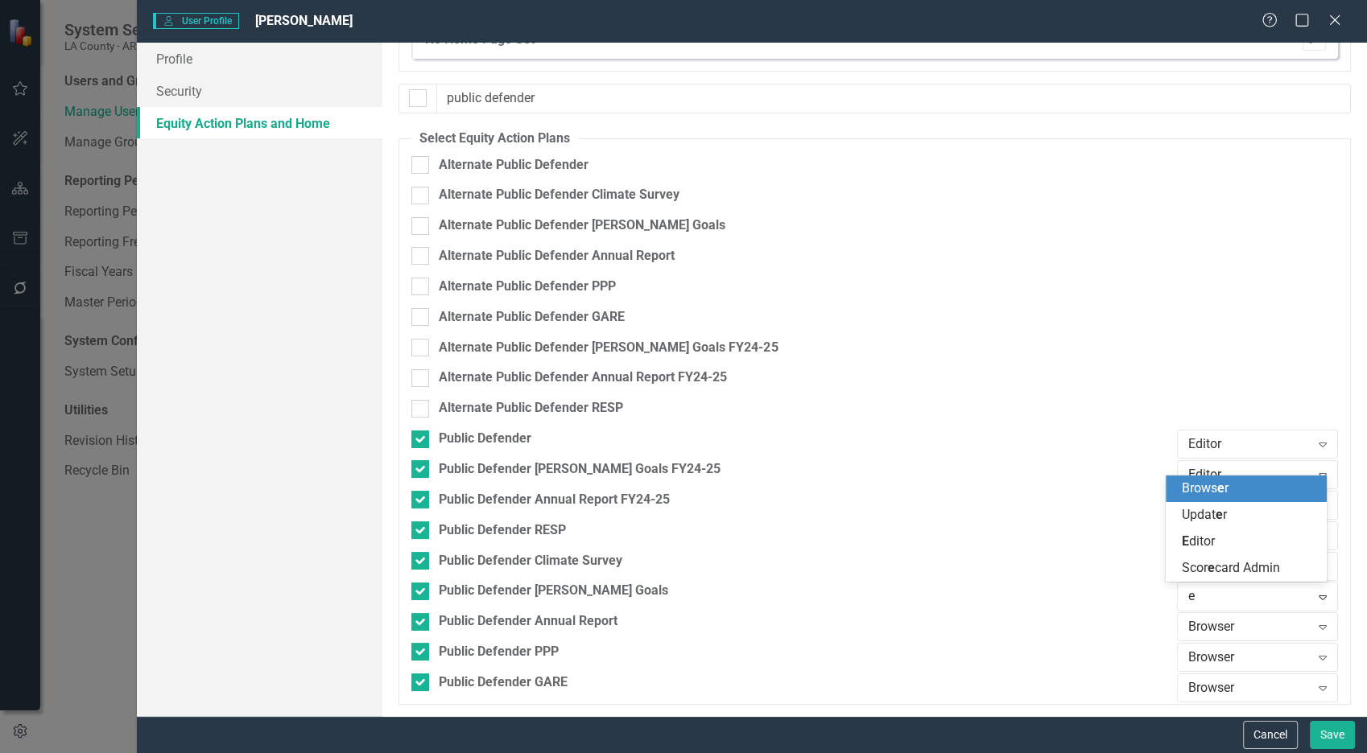
type input "ed"
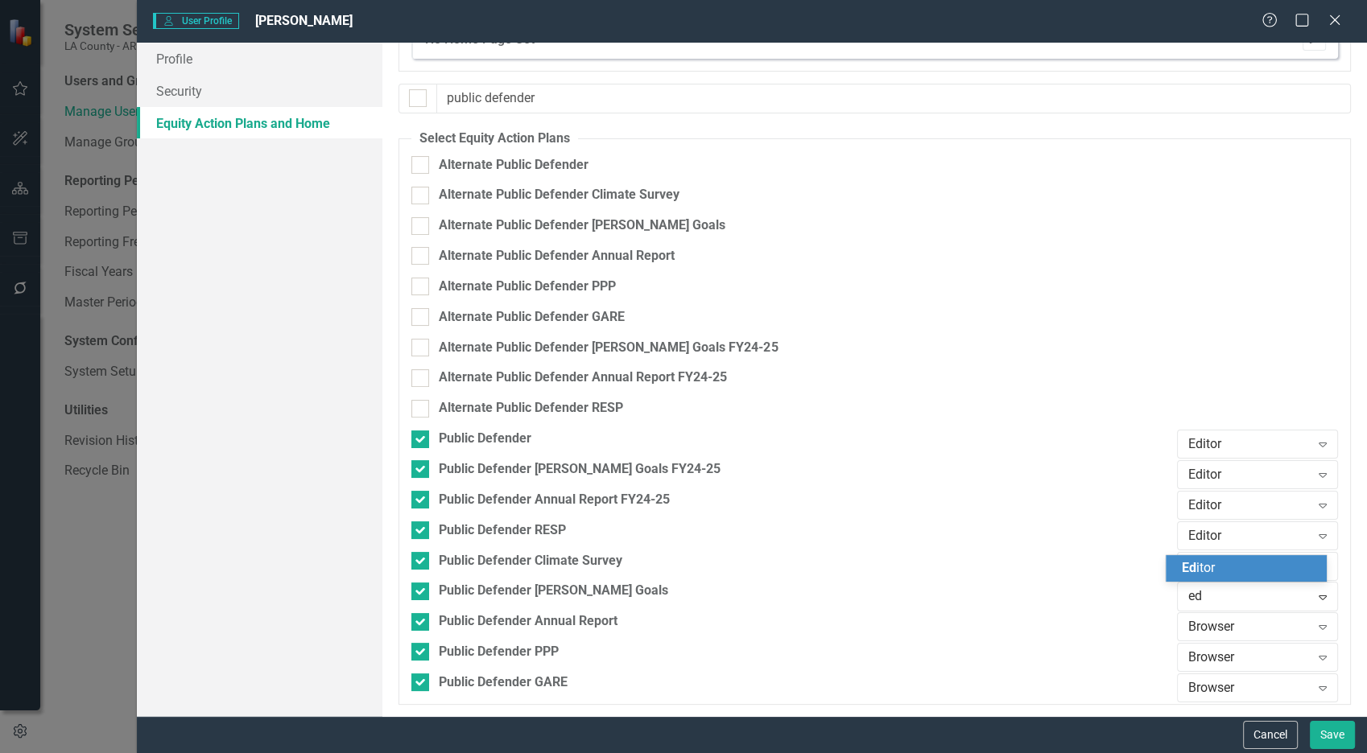
click at [1211, 557] on div "[PERSON_NAME]" at bounding box center [1245, 568] width 161 height 27
click at [1203, 621] on div "Browser" at bounding box center [1249, 627] width 122 height 19
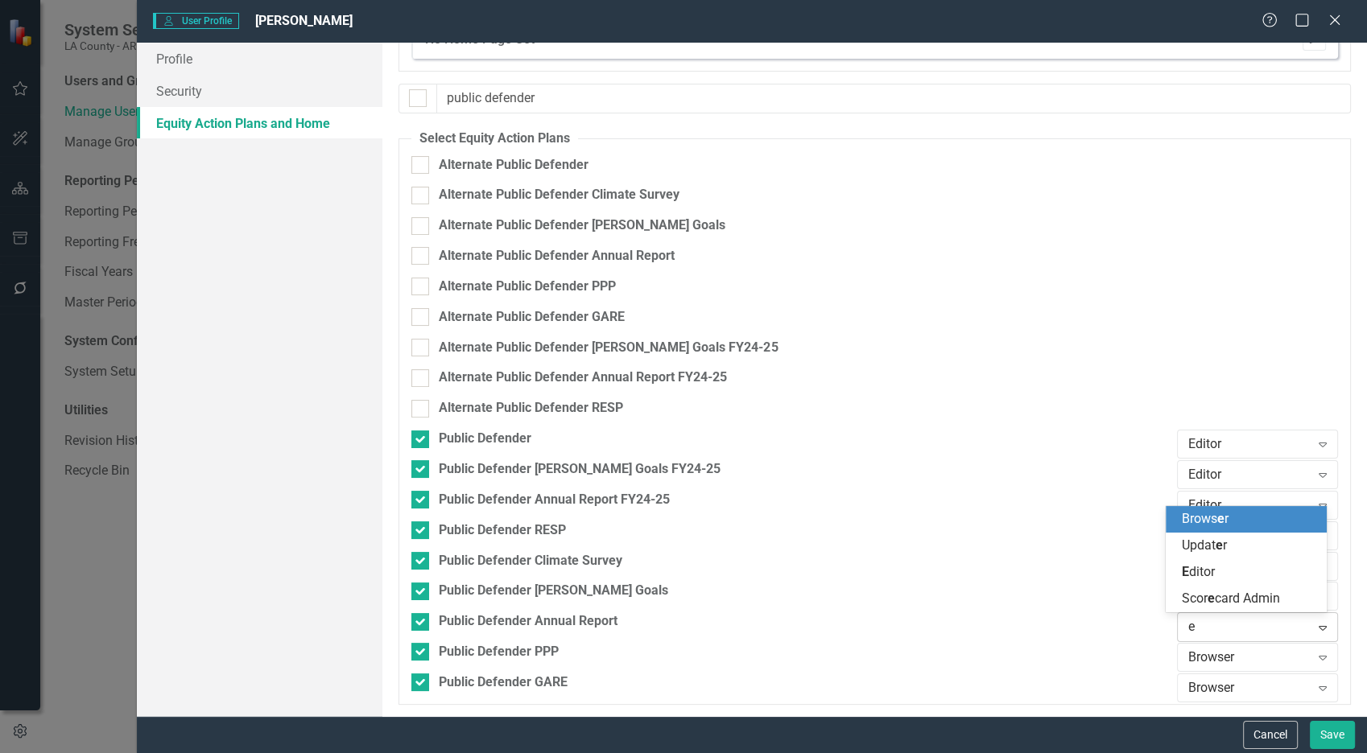
type input "ed"
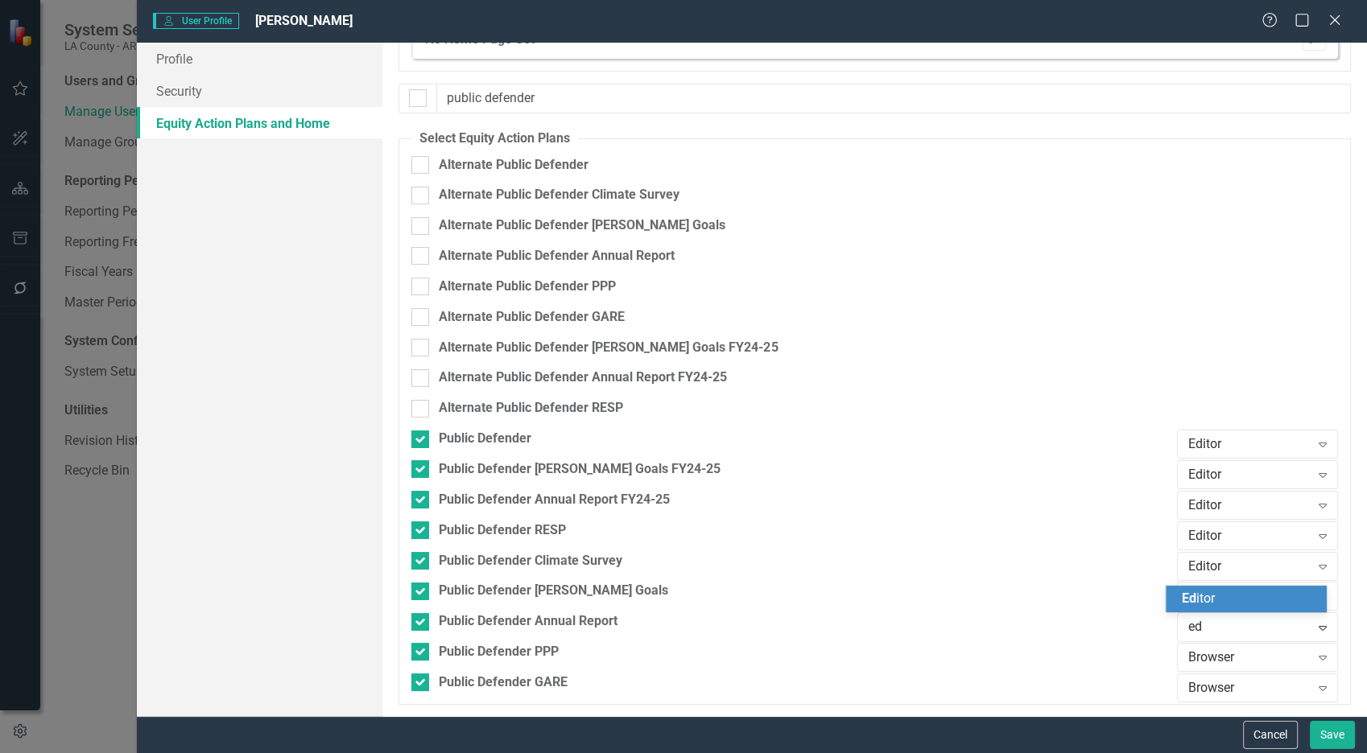
click at [1212, 592] on span "[PERSON_NAME]" at bounding box center [1197, 598] width 33 height 15
click at [1198, 651] on div "Browser" at bounding box center [1249, 658] width 122 height 19
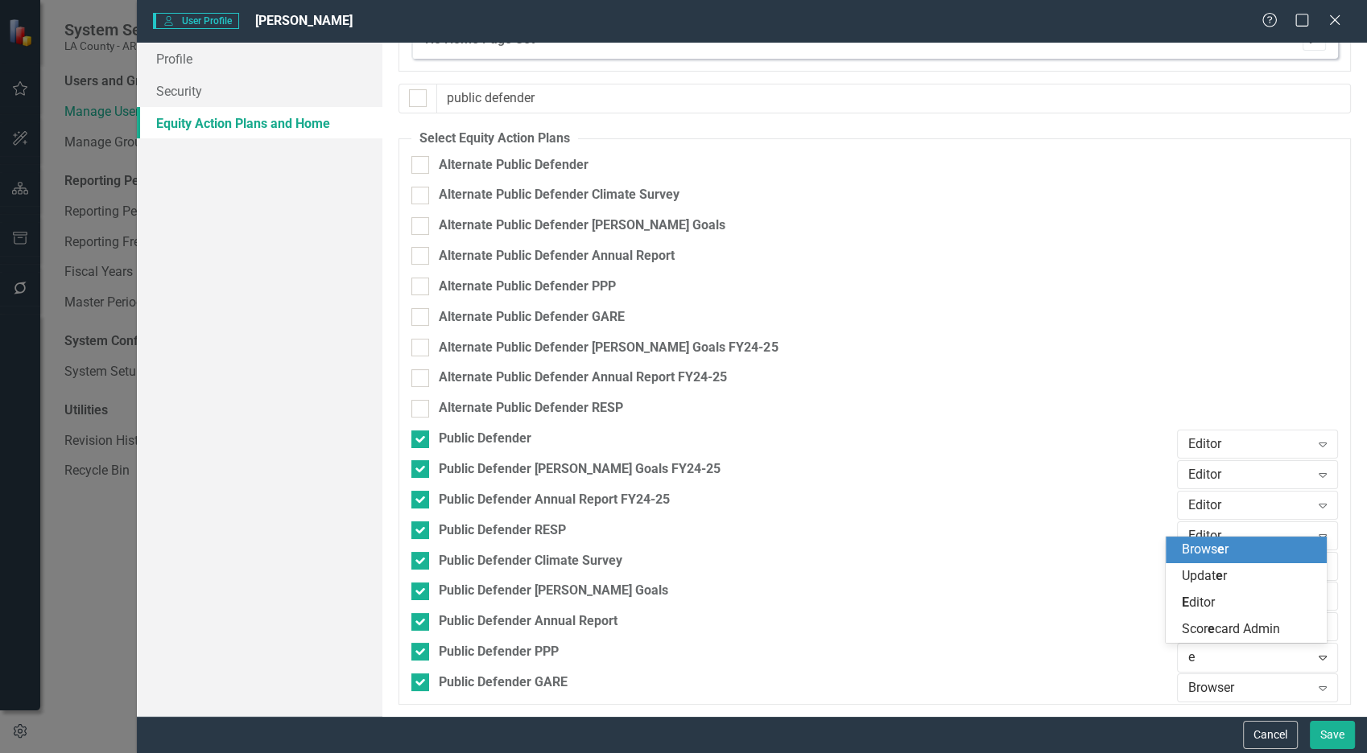
type input "ed"
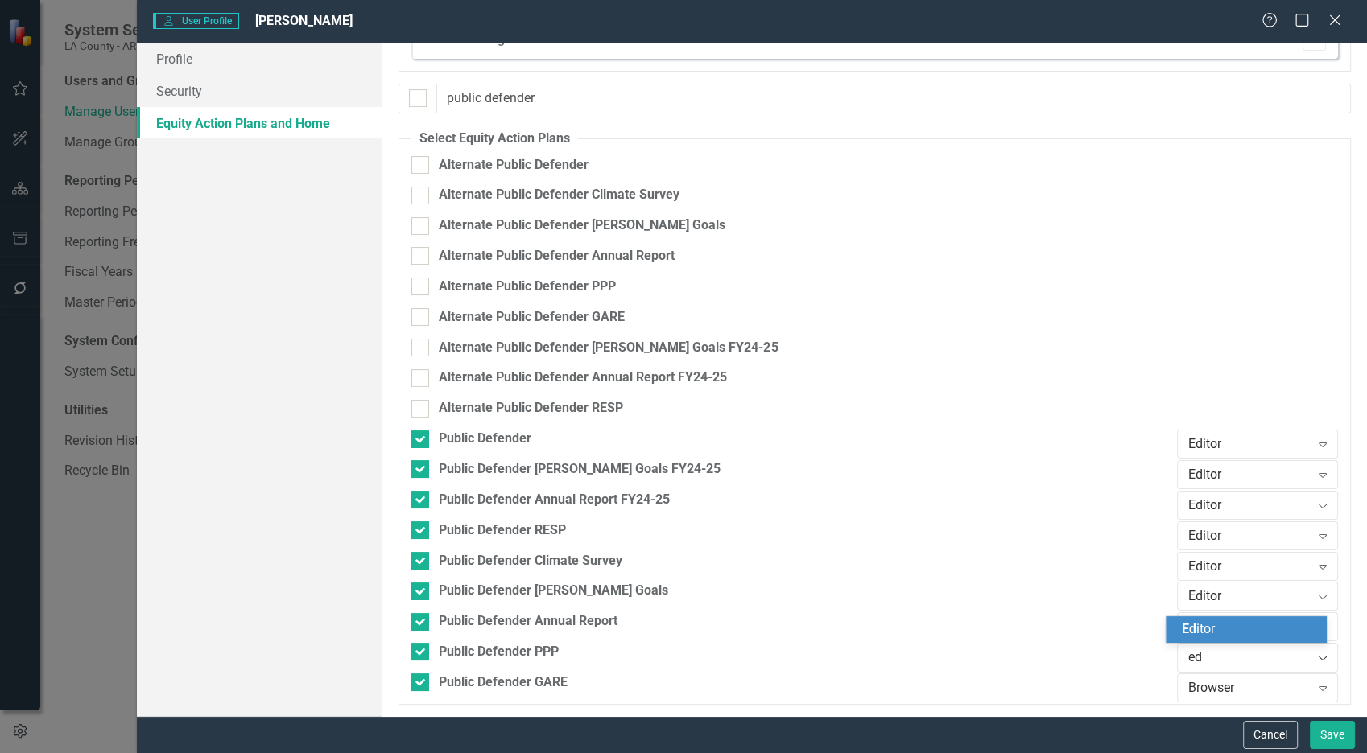
click at [1203, 632] on span "[PERSON_NAME]" at bounding box center [1197, 628] width 33 height 15
click at [1203, 653] on div "Browser" at bounding box center [1249, 688] width 122 height 19
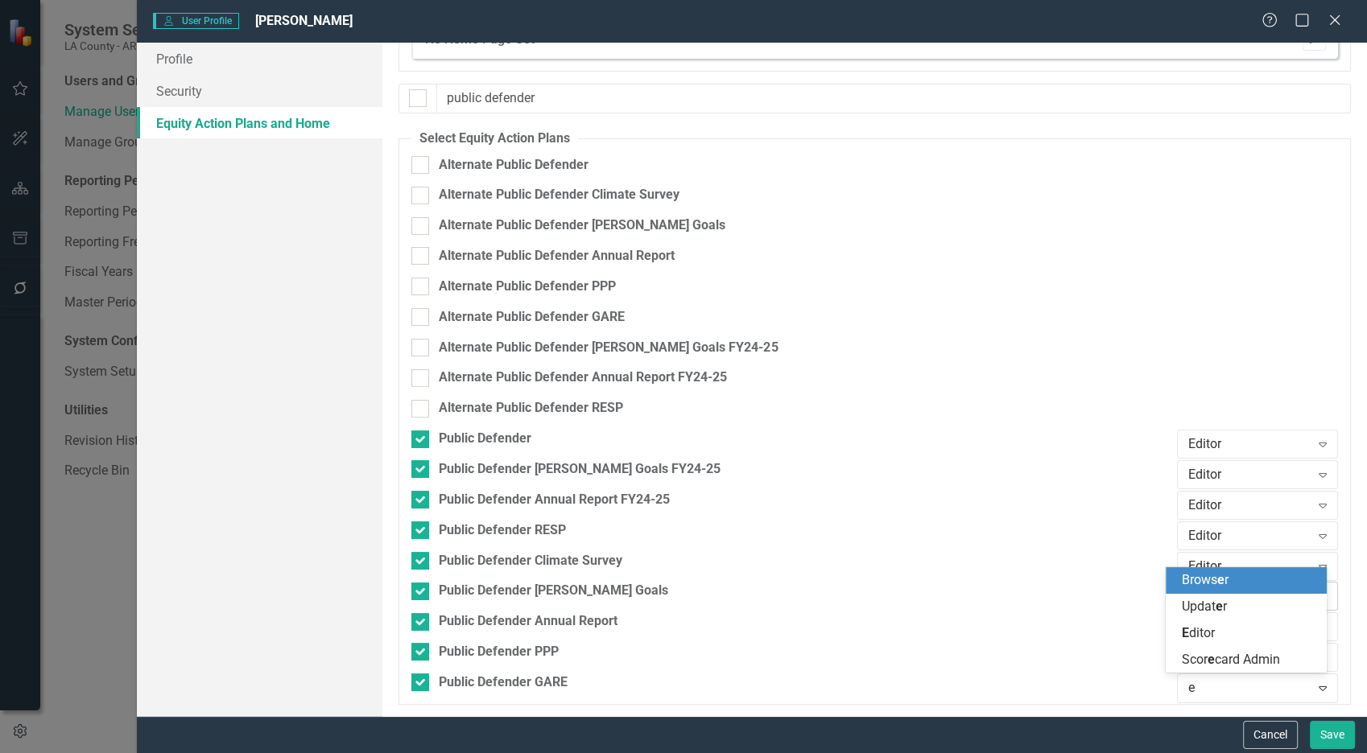
type input "ed"
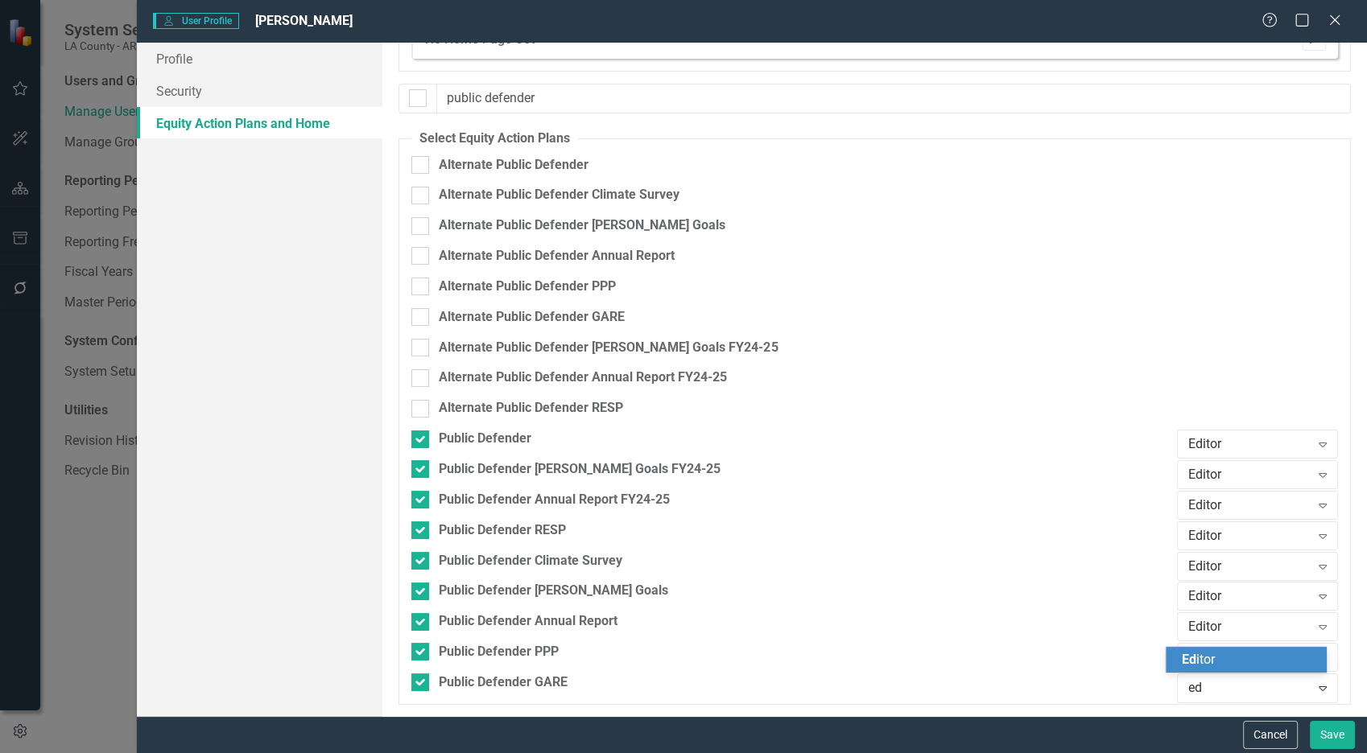
click at [1195, 653] on span "[PERSON_NAME]" at bounding box center [1197, 659] width 33 height 15
click at [1229, 653] on button "Save" at bounding box center [1331, 735] width 45 height 28
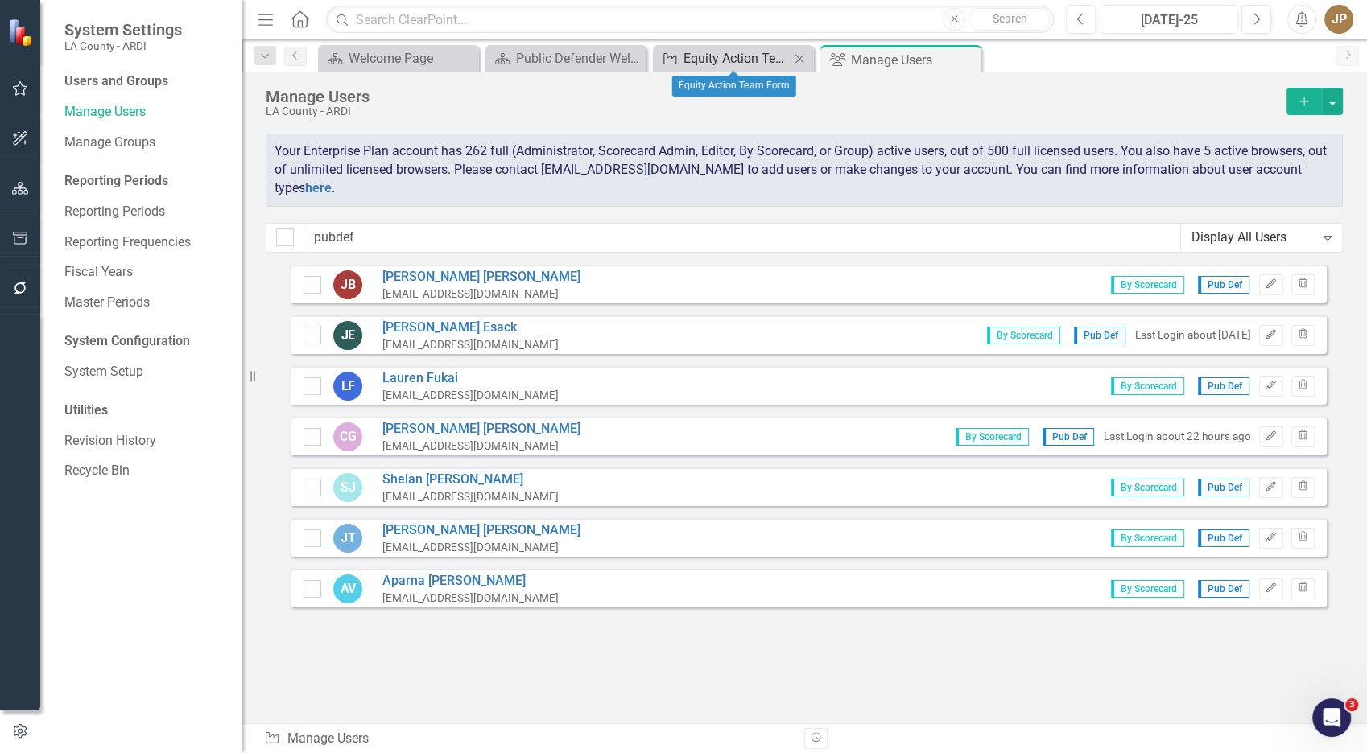
click at [728, 51] on div "Equity Action Team Form" at bounding box center [736, 58] width 106 height 20
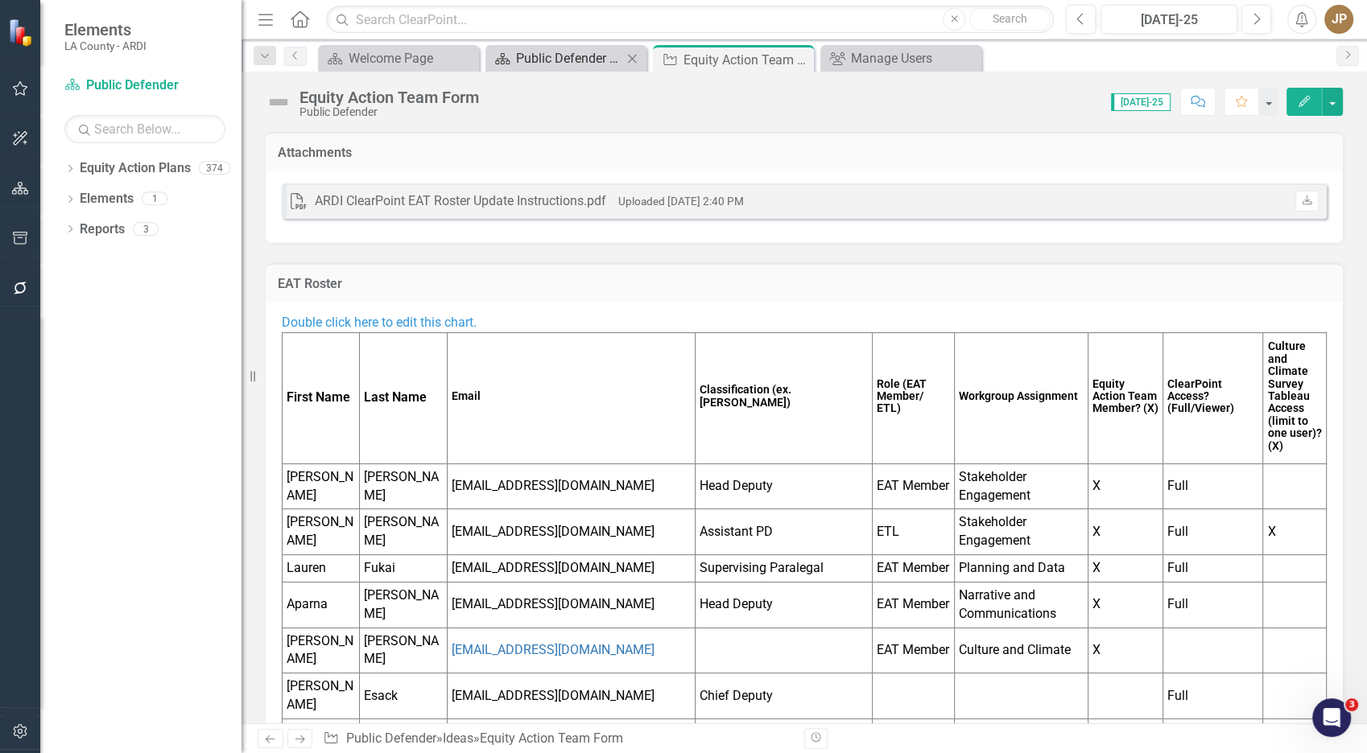
click at [573, 48] on div "Public Defender Welcome Page" at bounding box center [569, 58] width 106 height 20
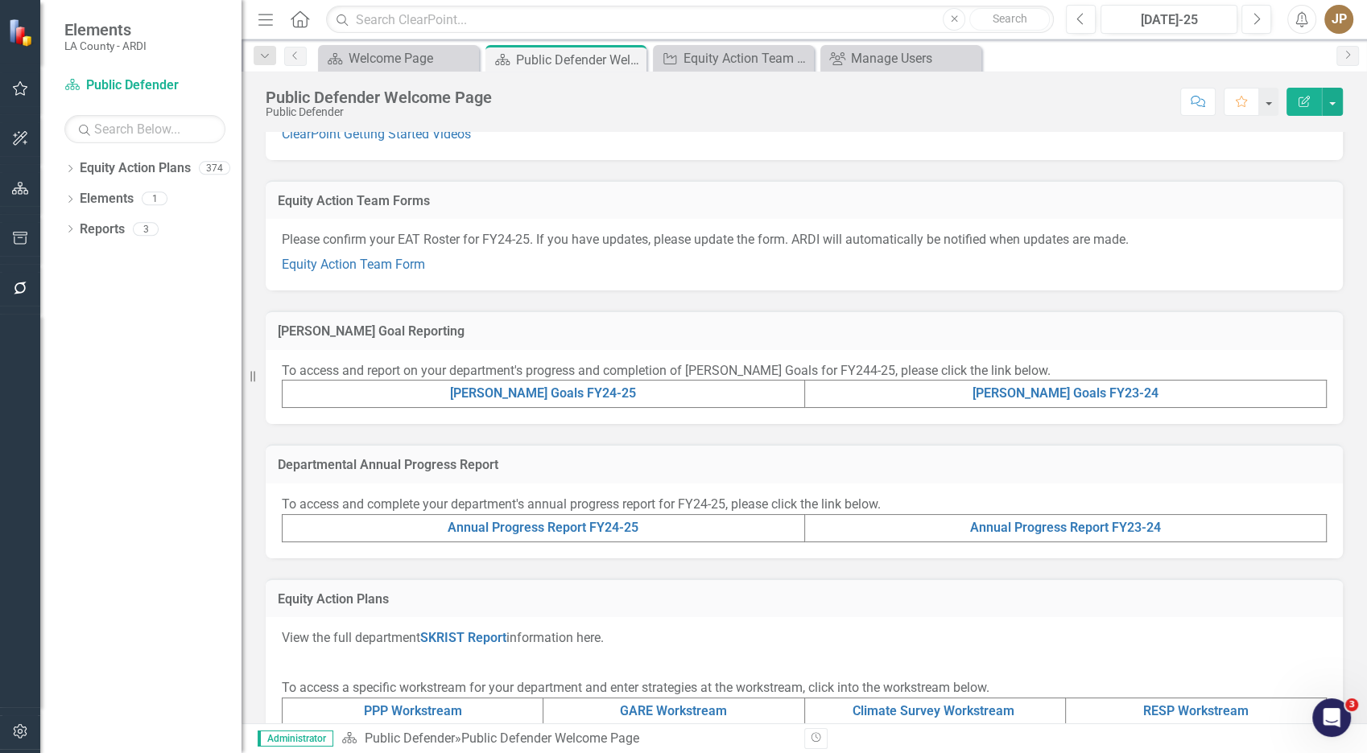
scroll to position [177, 0]
click at [567, 390] on link "[PERSON_NAME] Goals FY24-25" at bounding box center [543, 391] width 186 height 15
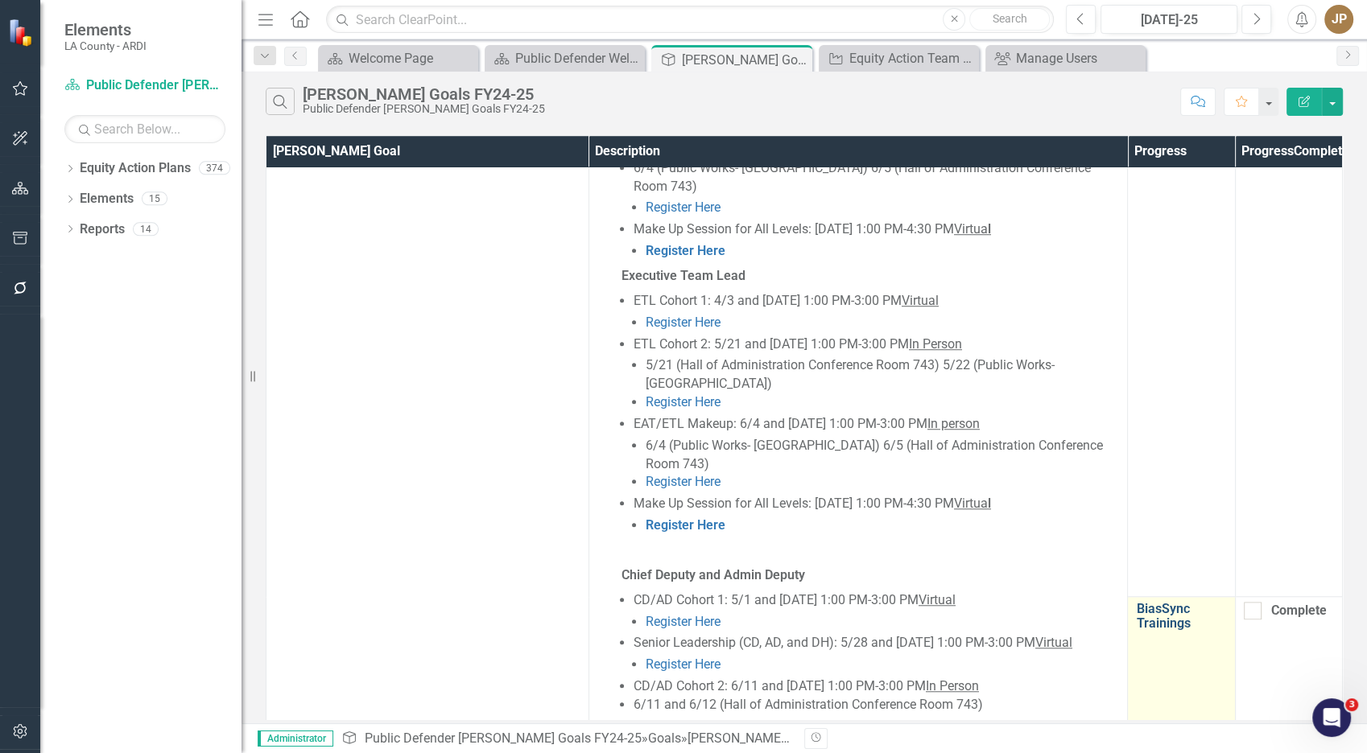
scroll to position [1230, 0]
click at [1171, 601] on link "BiasSync Trainings" at bounding box center [1181, 615] width 90 height 28
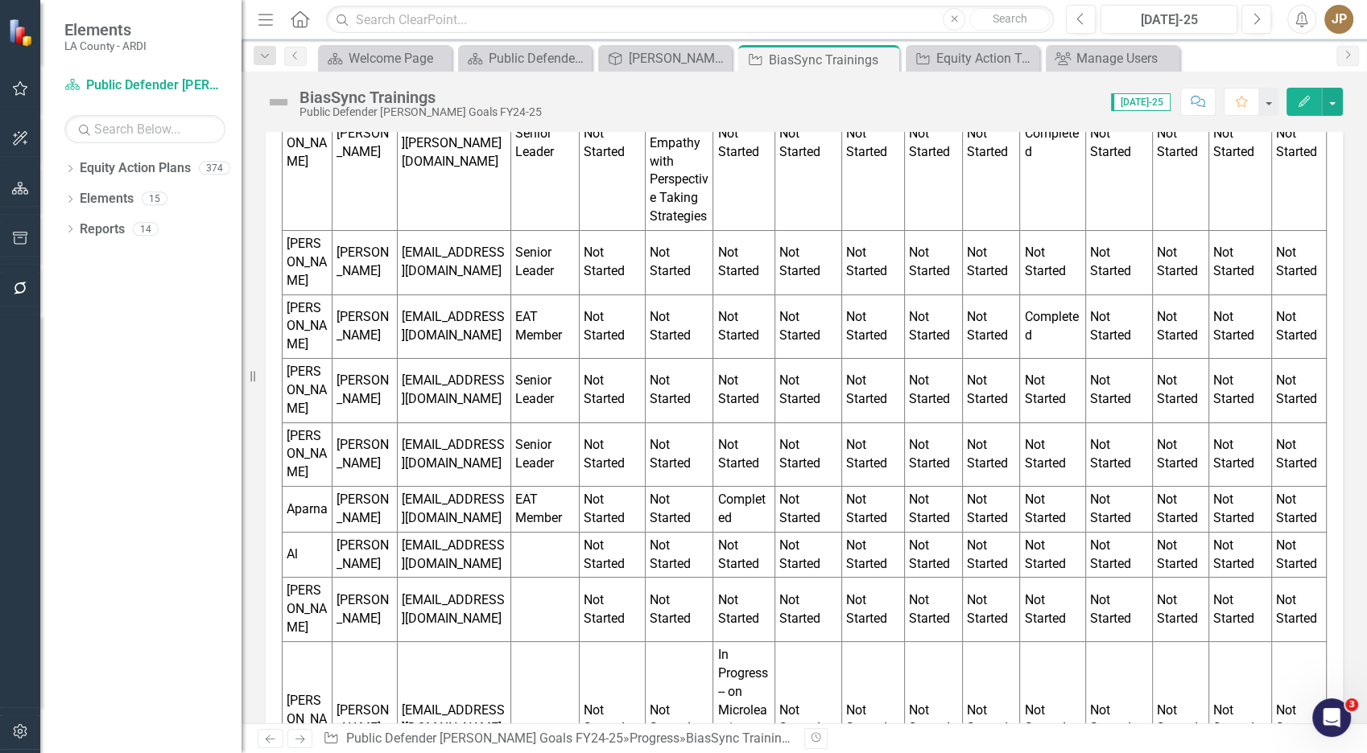
scroll to position [2121, 0]
